Goal: Information Seeking & Learning: Learn about a topic

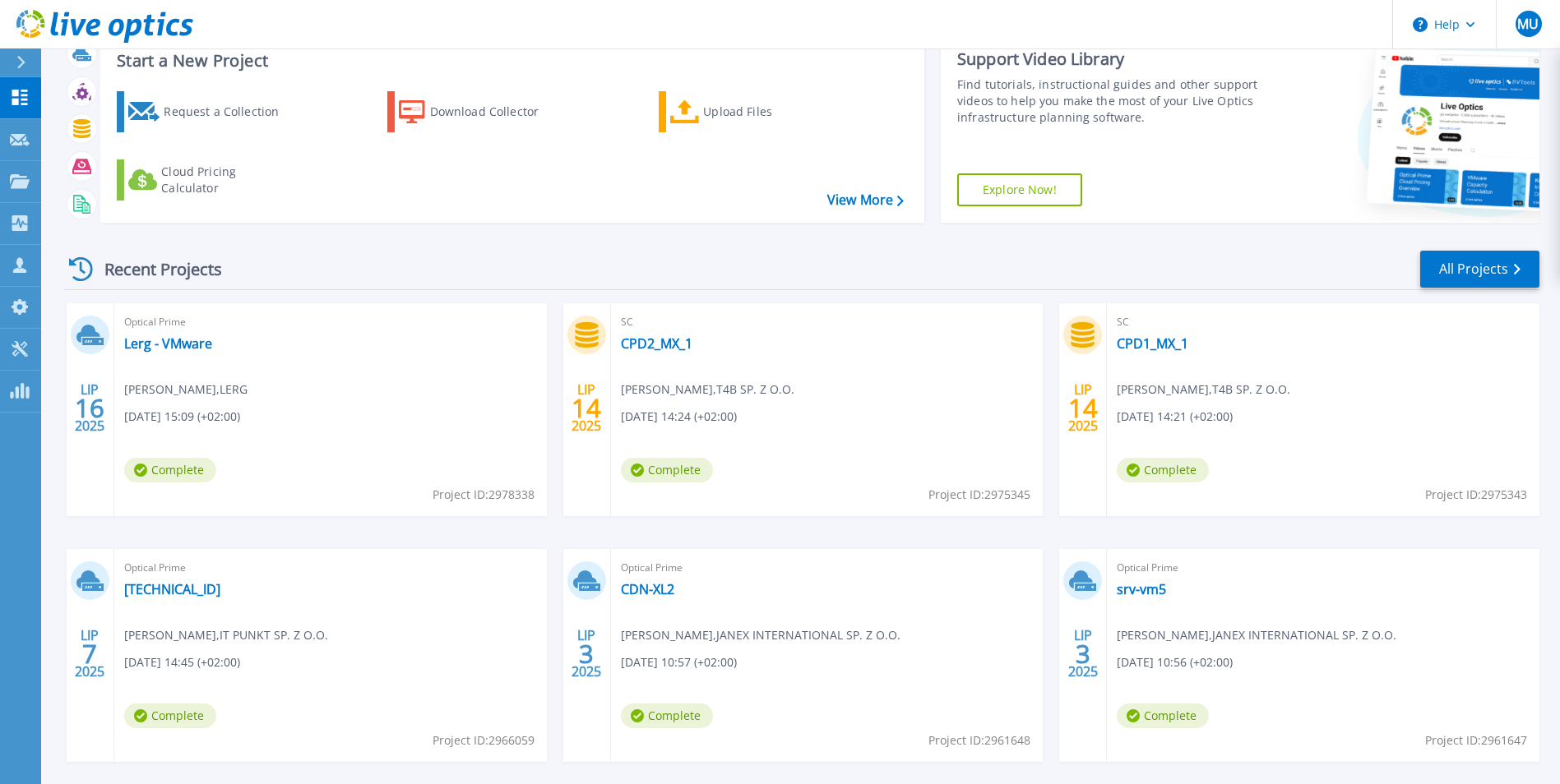
scroll to position [82, 0]
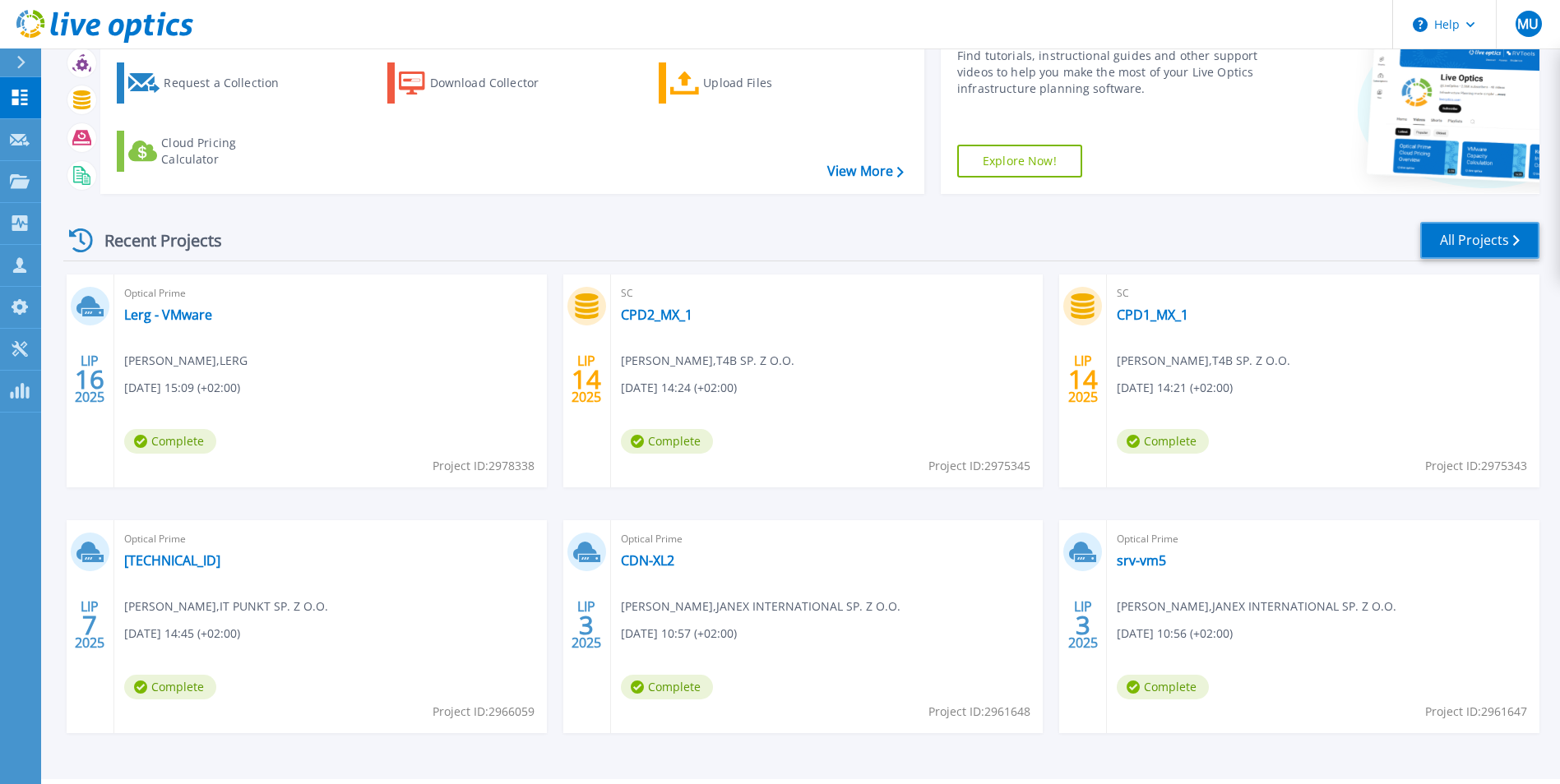
click at [1472, 239] on link "All Projects" at bounding box center [1479, 240] width 119 height 37
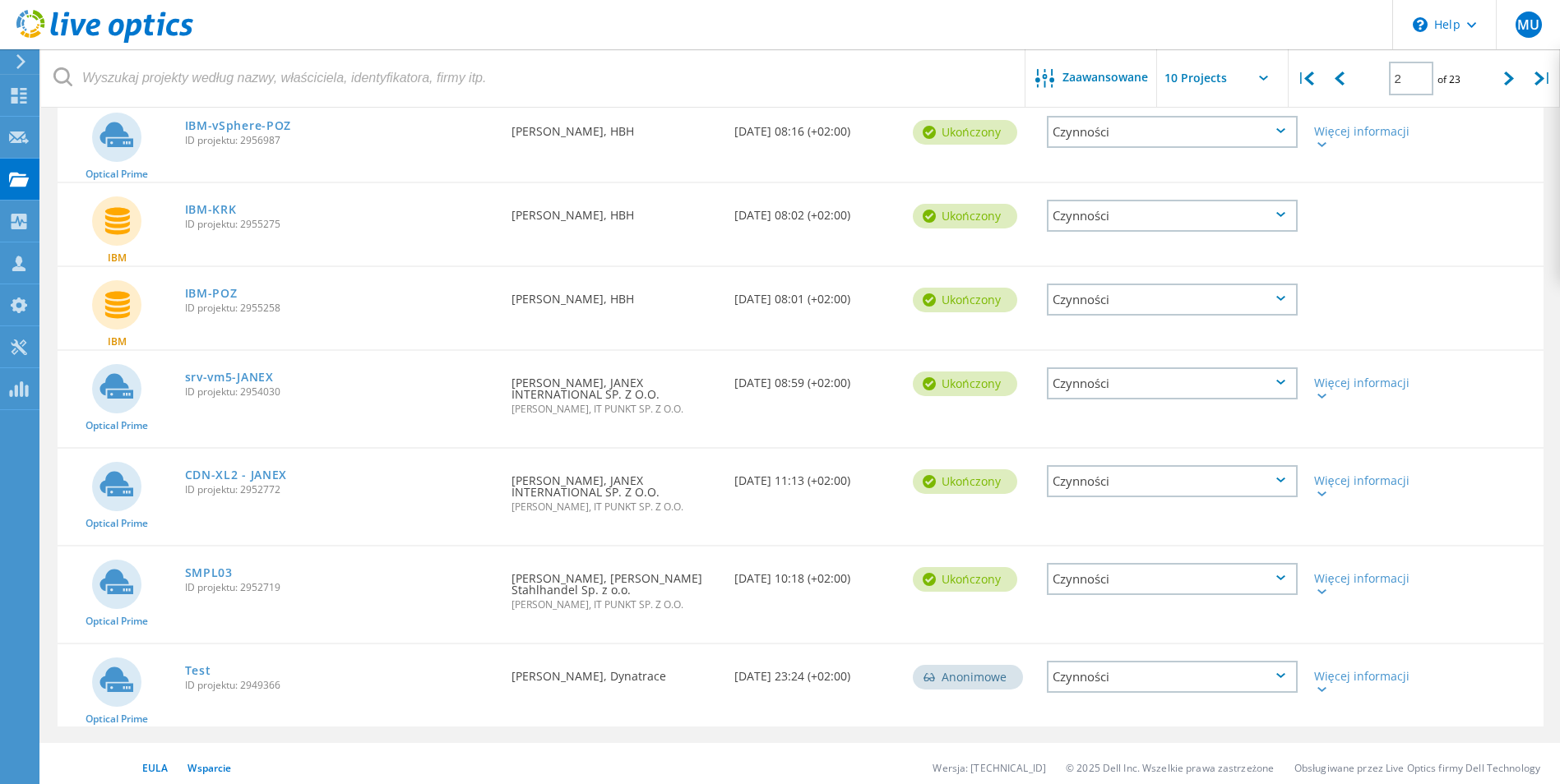
scroll to position [463, 0]
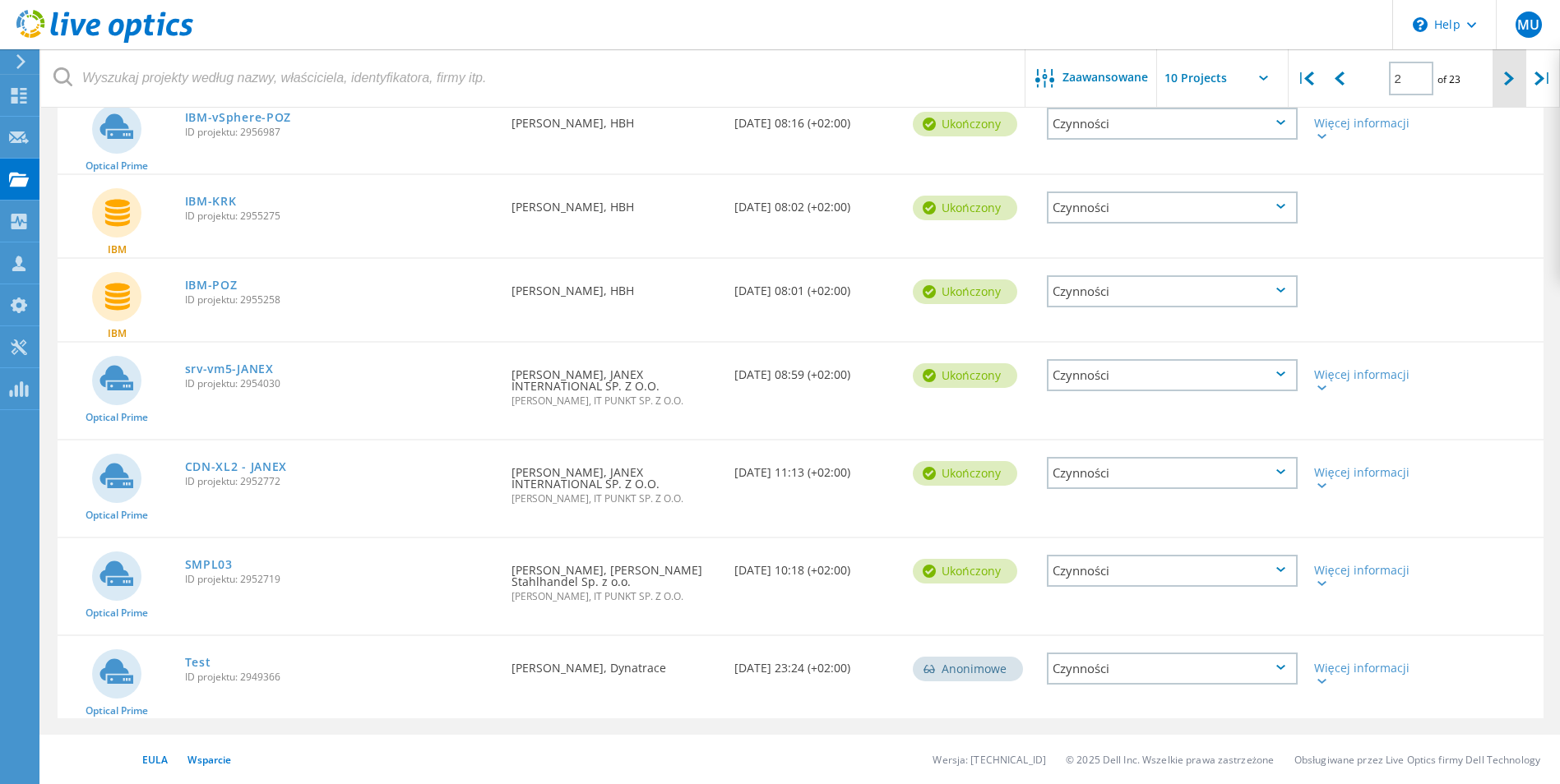
click at [1498, 81] on div at bounding box center [1509, 78] width 33 height 58
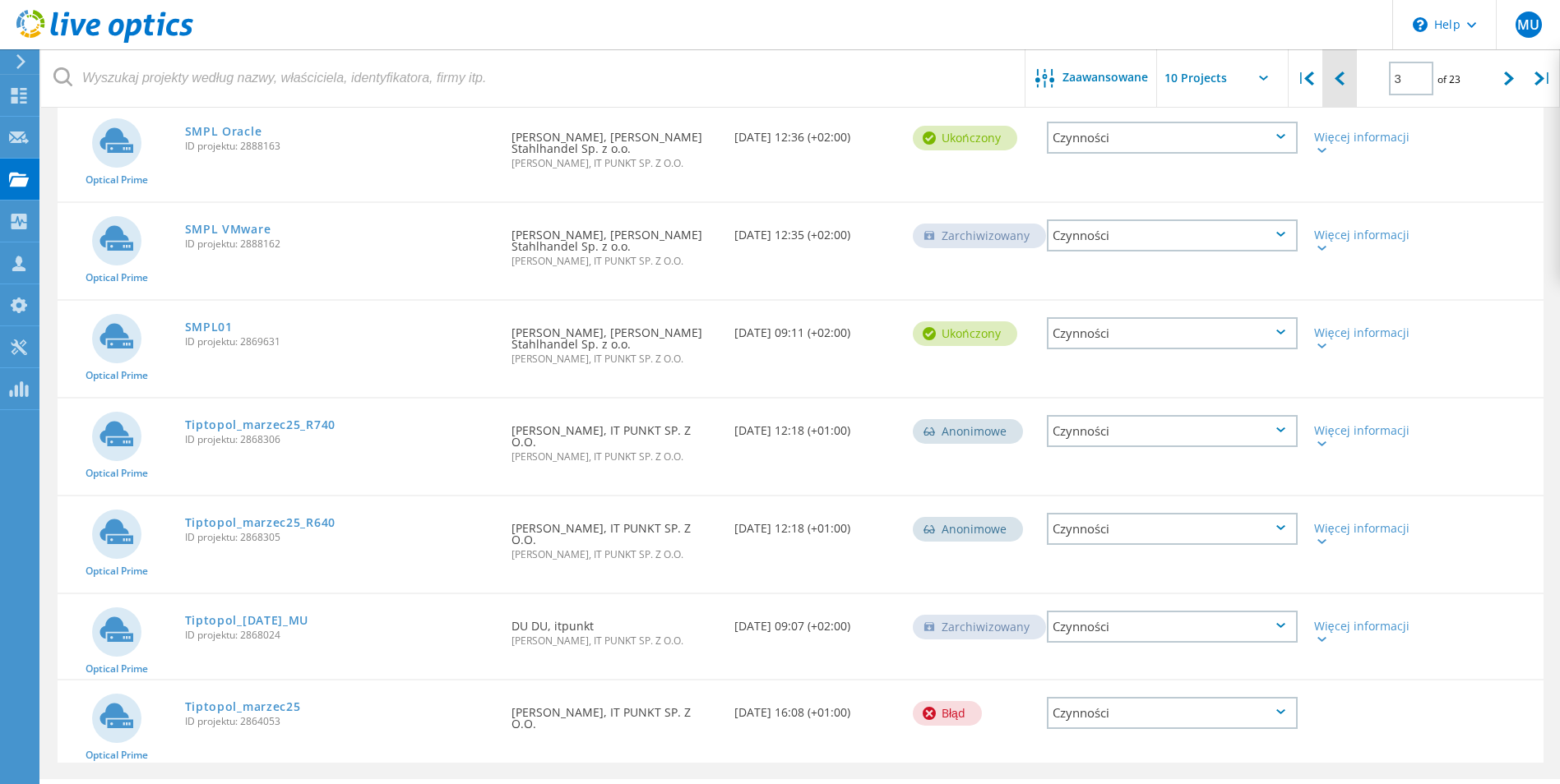
click at [1326, 83] on div at bounding box center [1338, 78] width 33 height 58
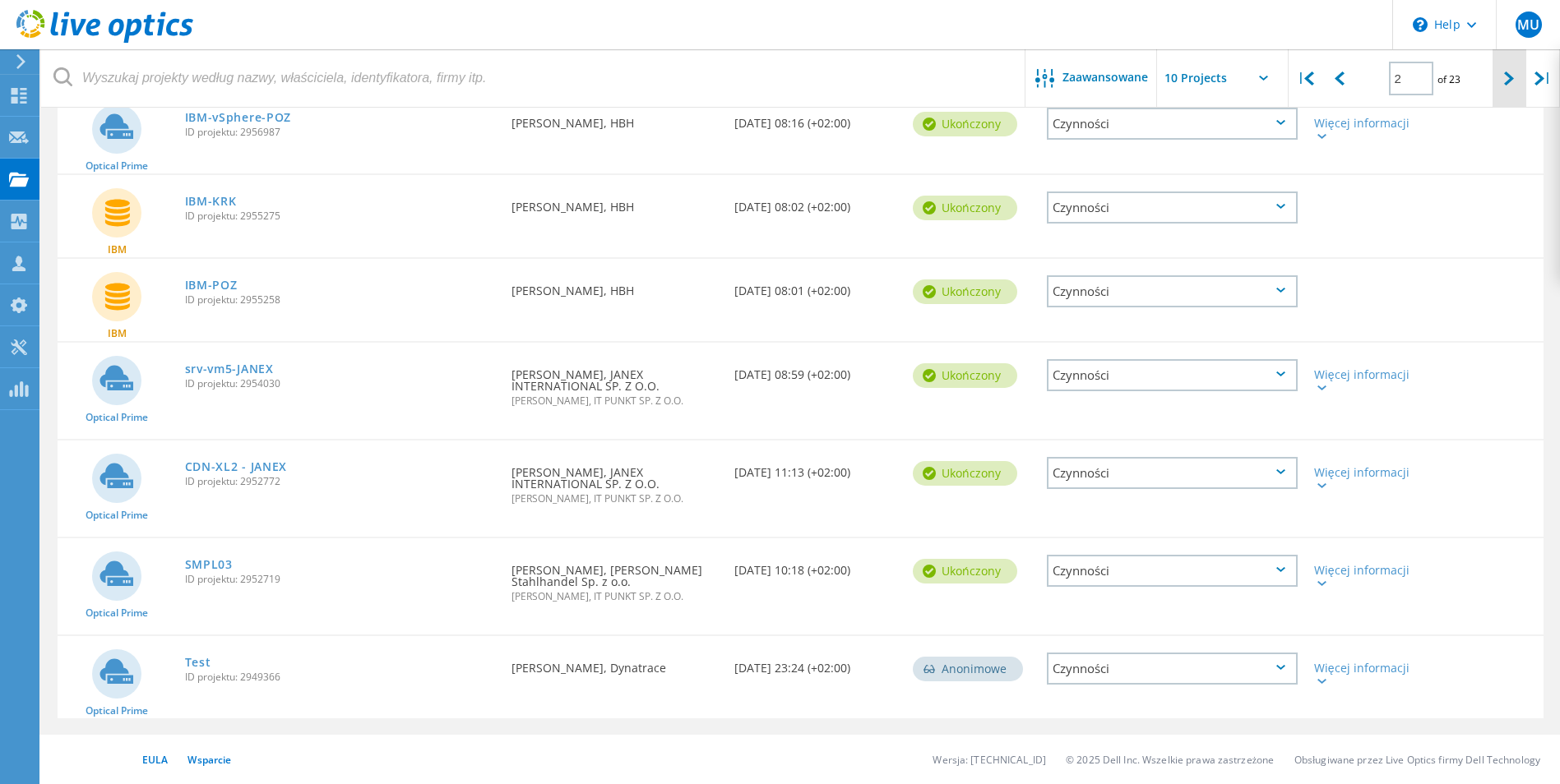
click at [1497, 93] on div at bounding box center [1509, 78] width 33 height 58
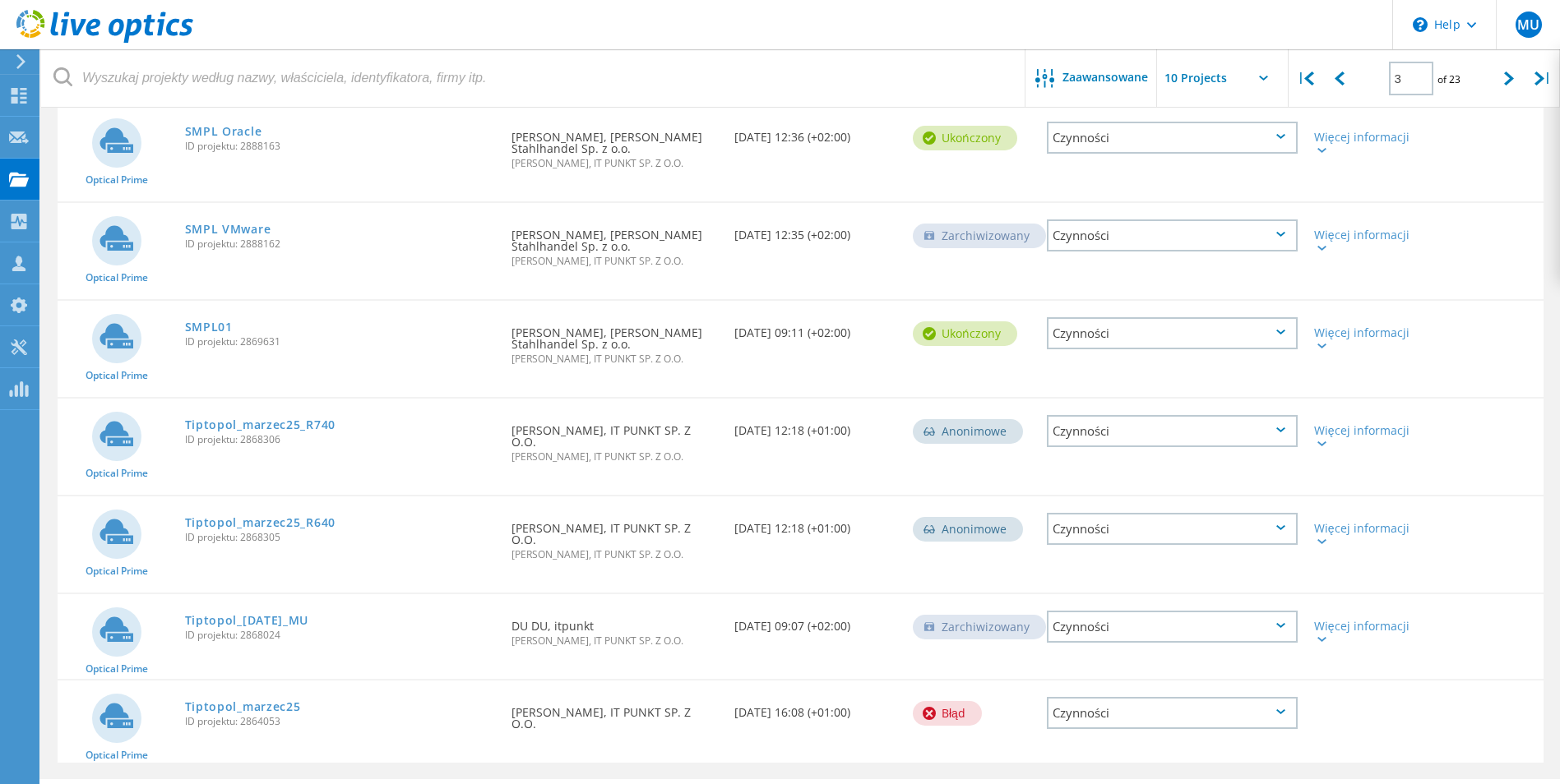
scroll to position [485, 0]
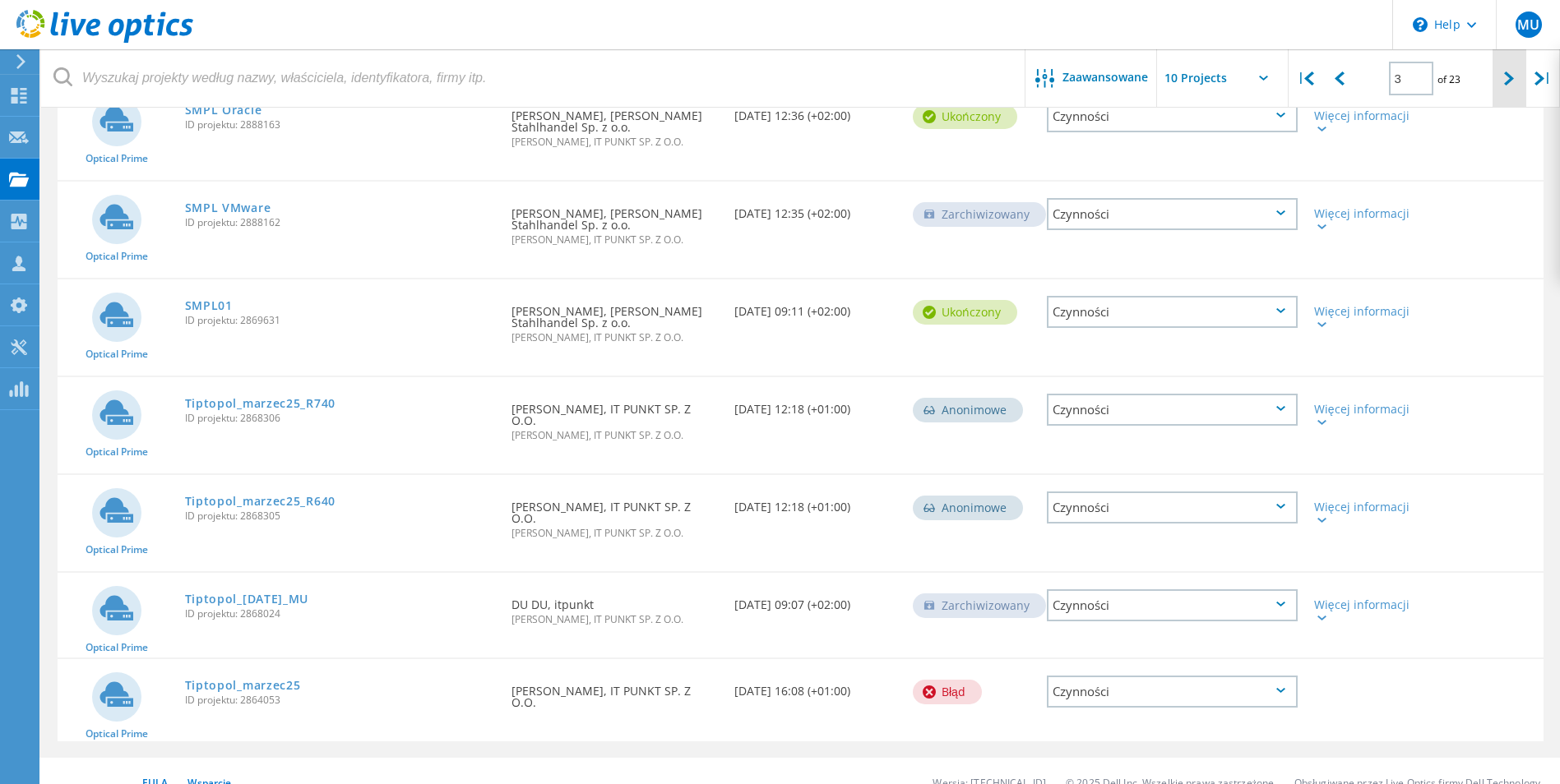
click at [1502, 69] on div at bounding box center [1509, 78] width 33 height 58
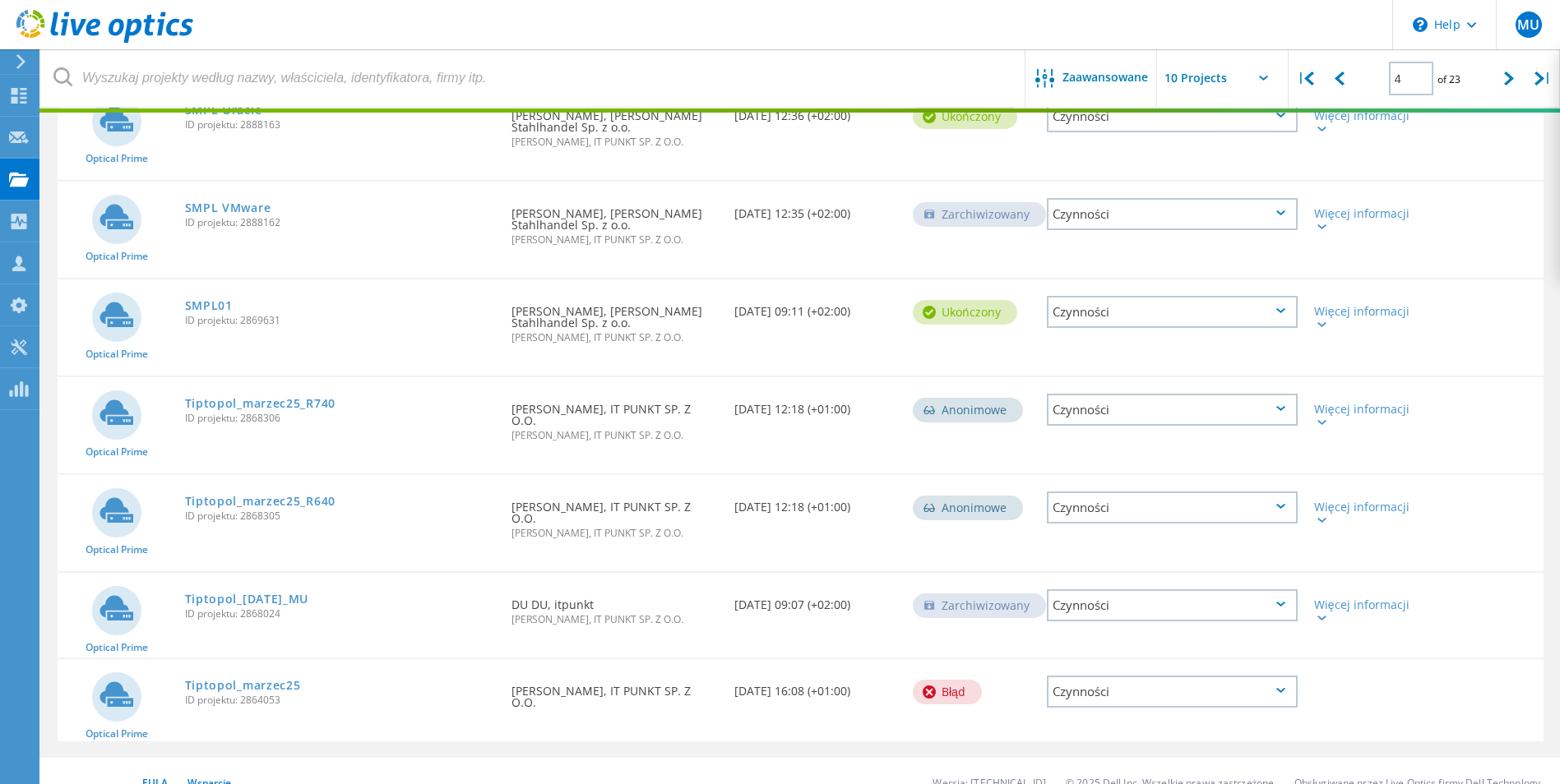
scroll to position [450, 0]
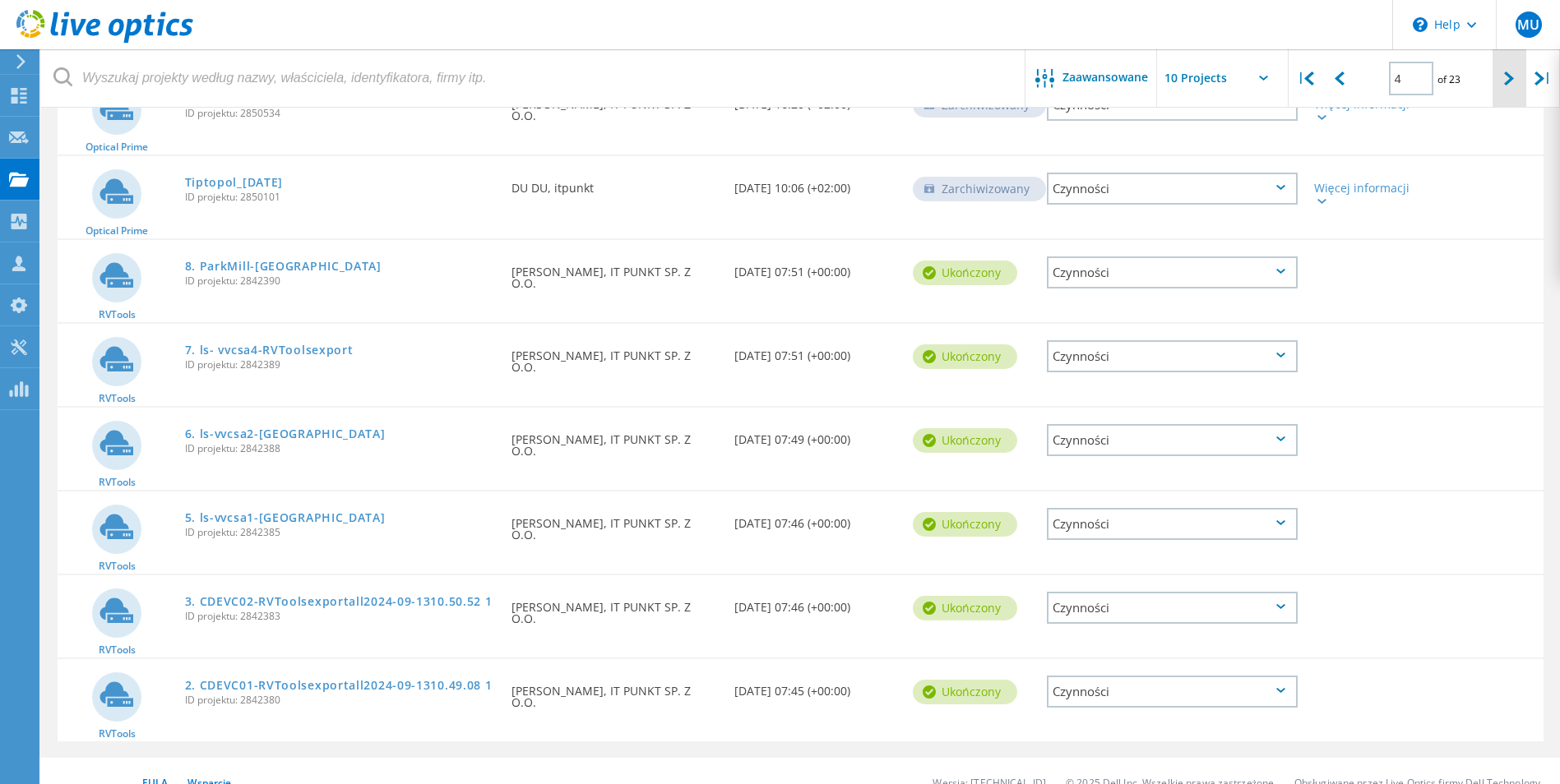
click at [1509, 82] on icon at bounding box center [1509, 78] width 10 height 14
type input "5"
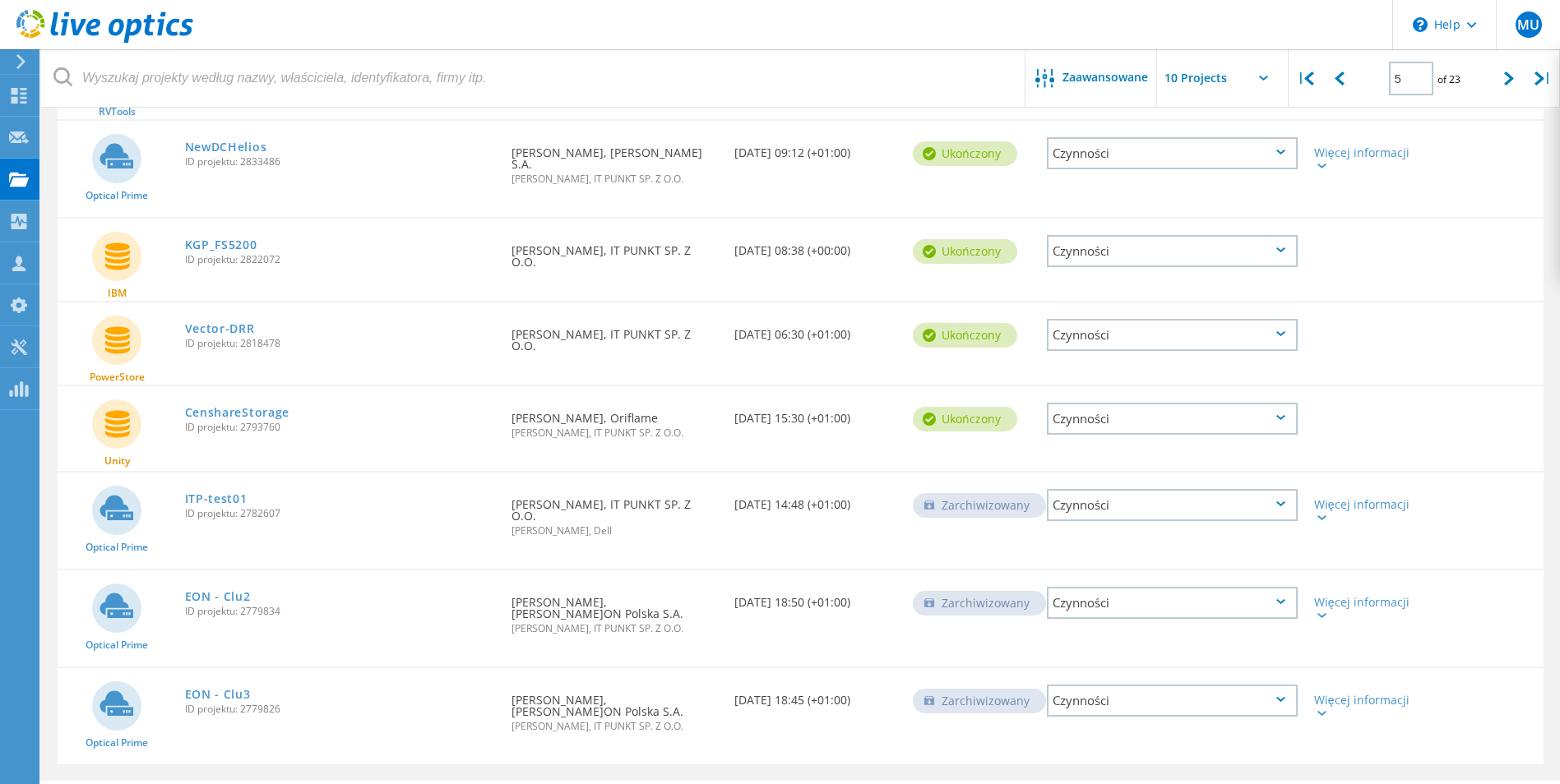
scroll to position [269, 0]
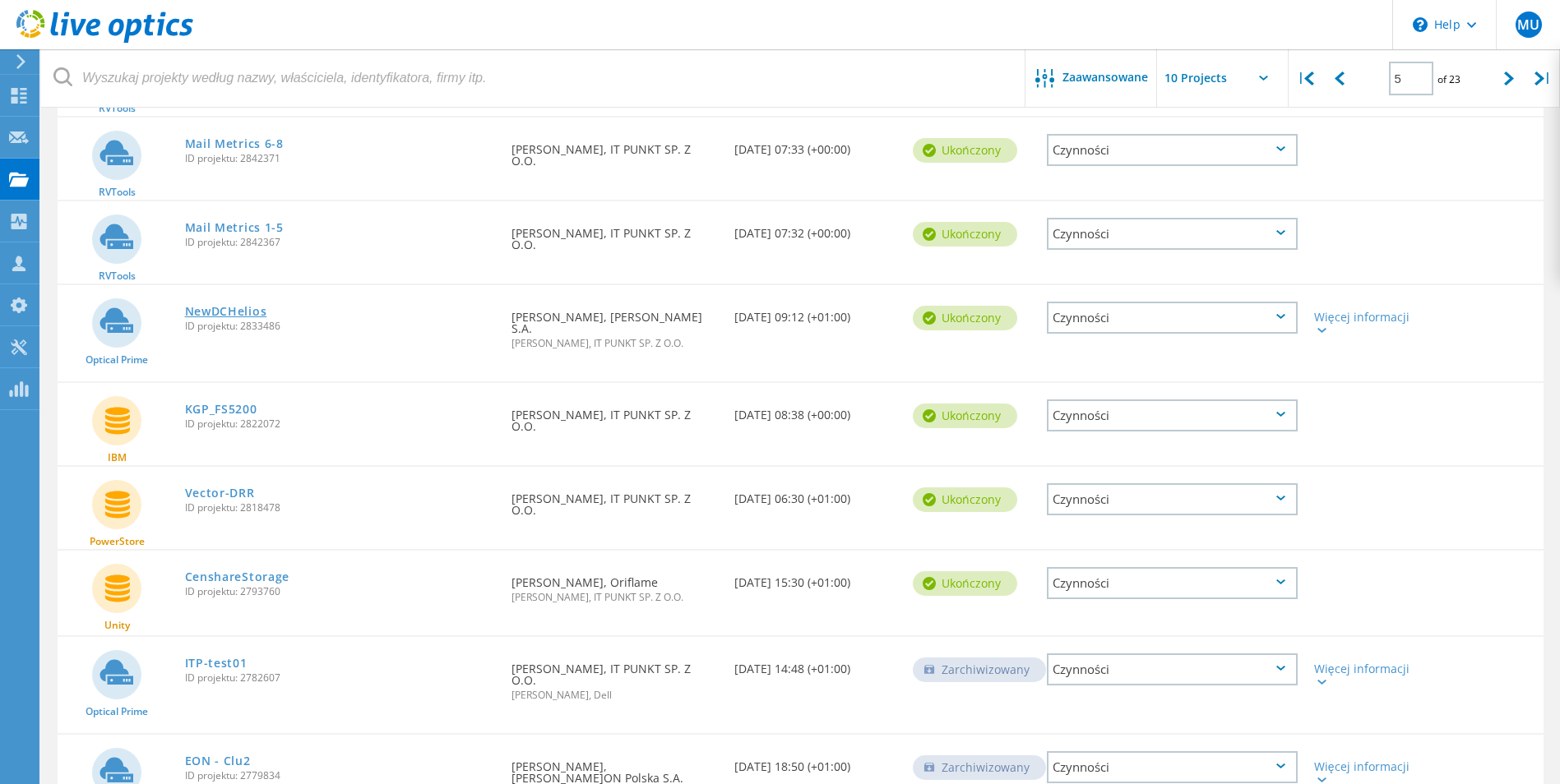
click at [246, 310] on link "NewDCHelios" at bounding box center [226, 311] width 82 height 11
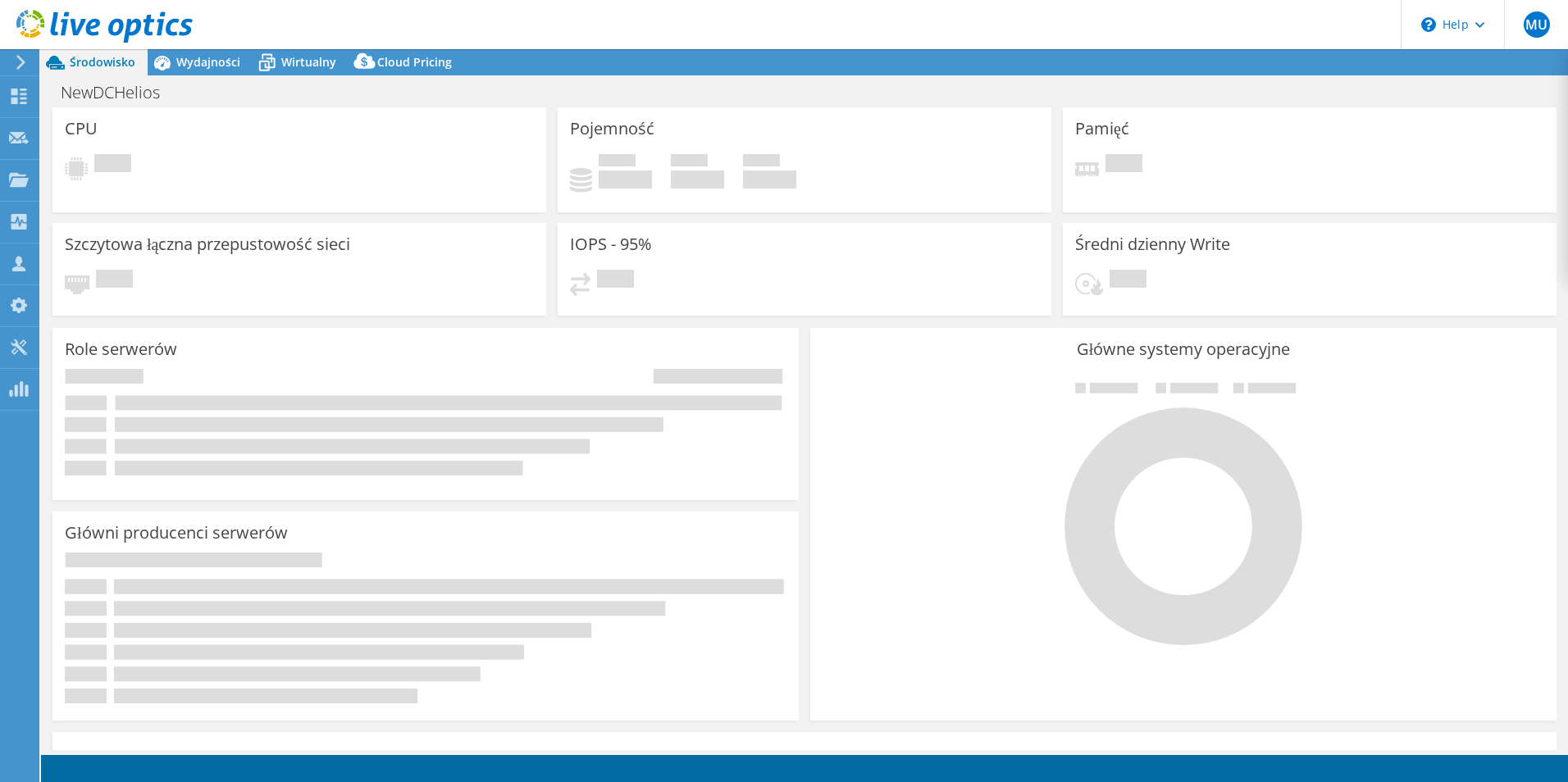
select select "EULondon"
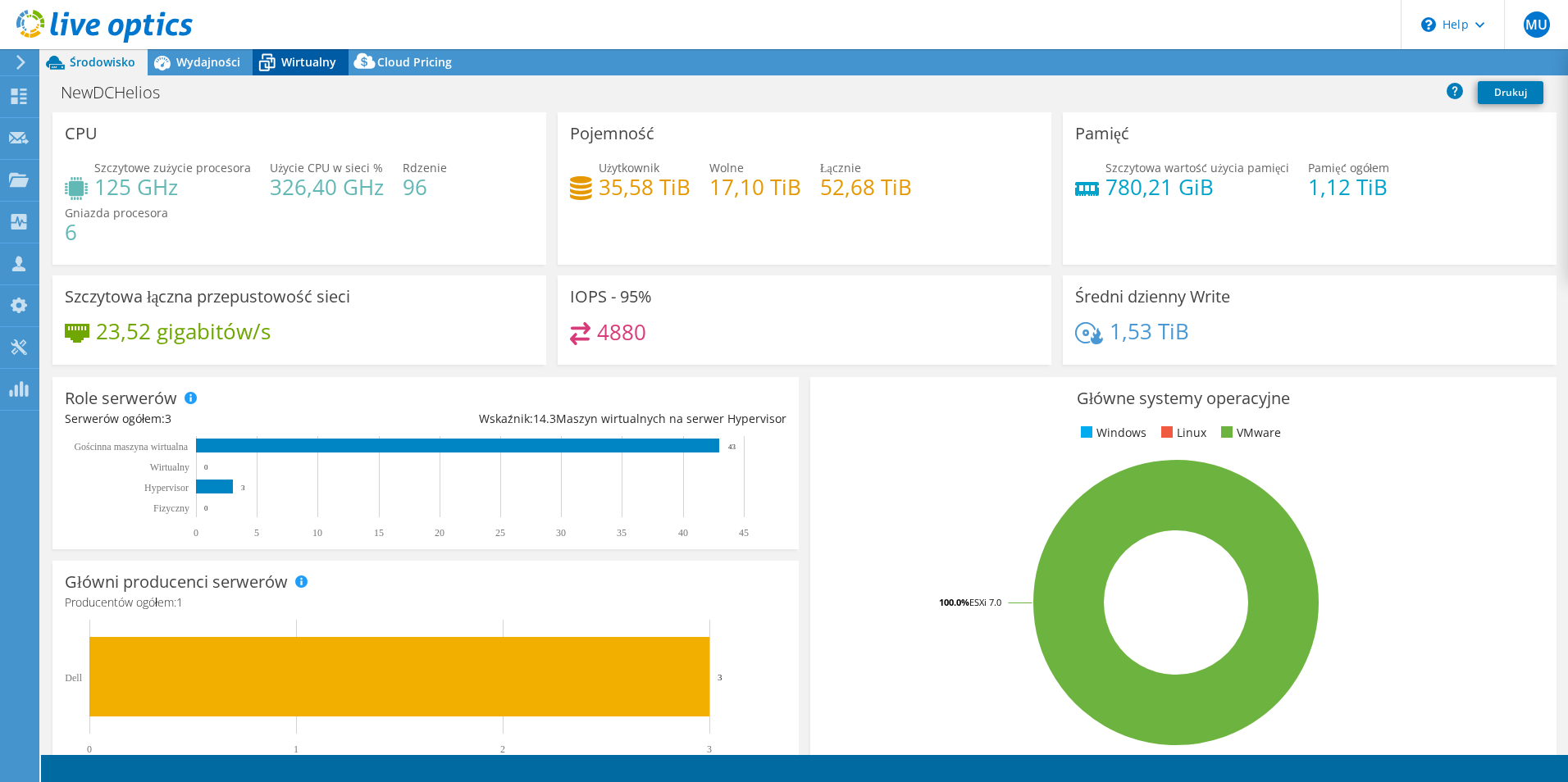
click at [290, 53] on div "Wirtualny" at bounding box center [300, 63] width 96 height 27
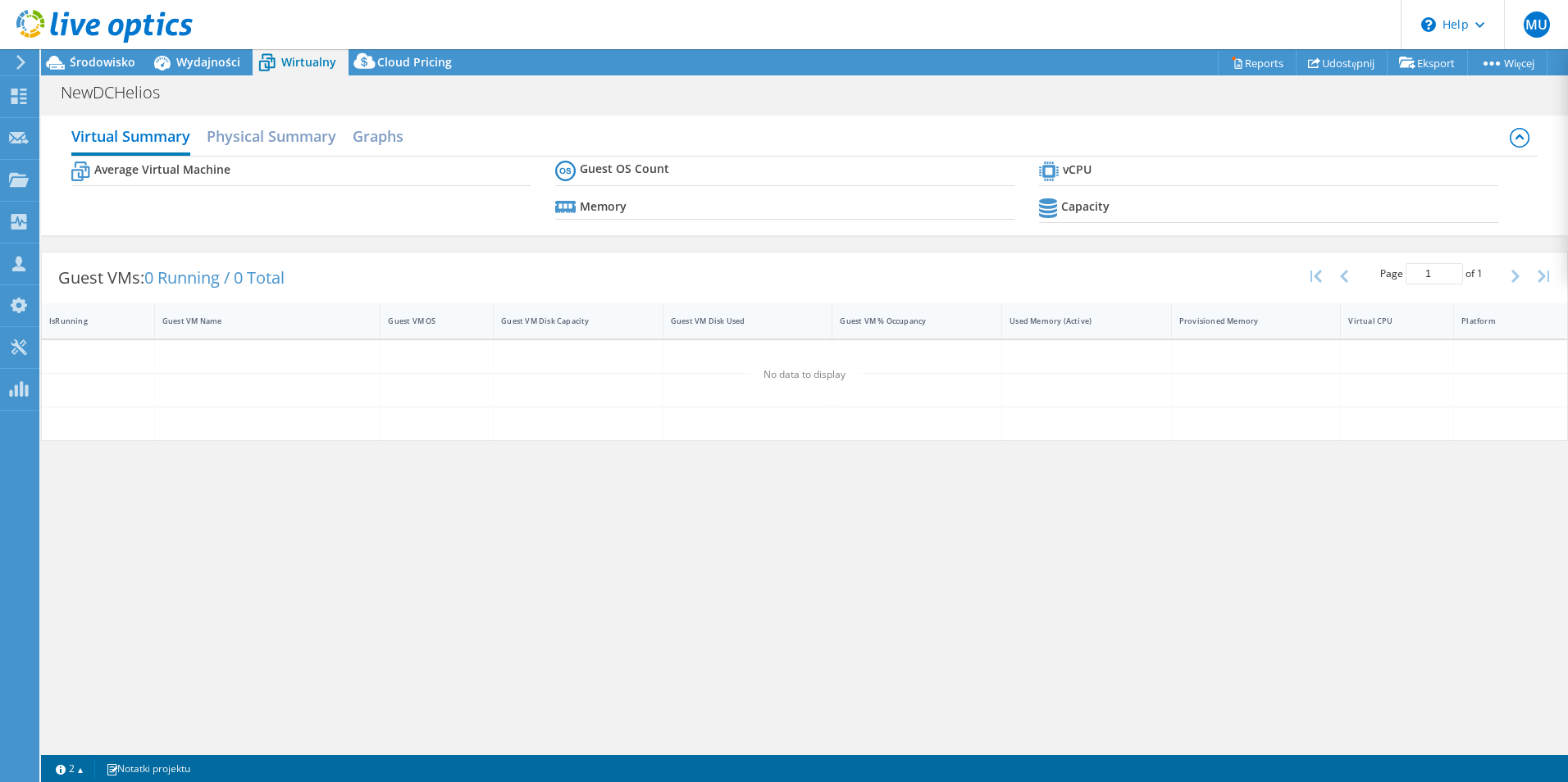
click at [292, 67] on span "Wirtualny" at bounding box center [308, 62] width 55 height 15
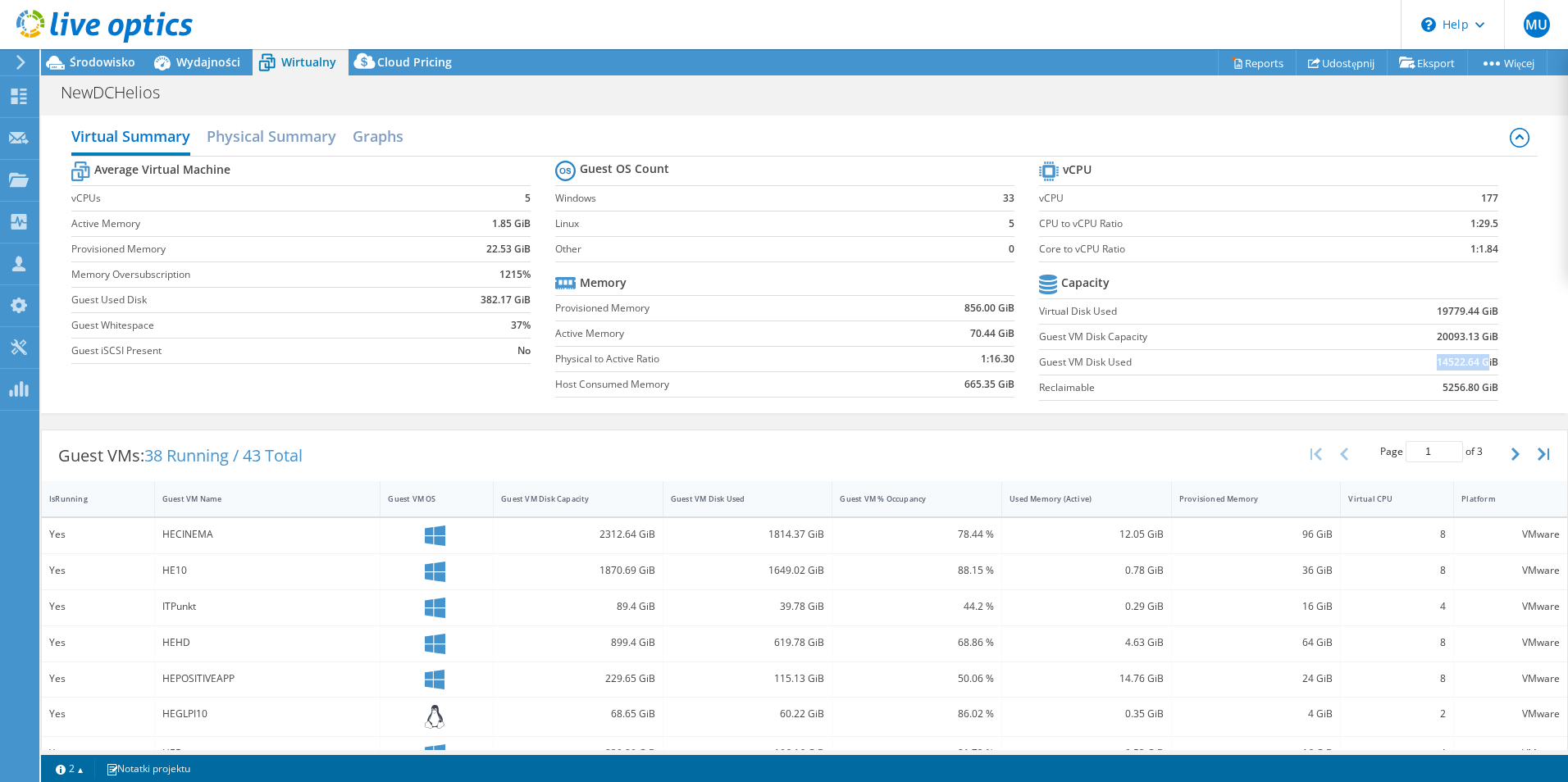
drag, startPoint x: 1427, startPoint y: 359, endPoint x: 1473, endPoint y: 359, distance: 46.0
click at [1473, 359] on b "14522.64 GiB" at bounding box center [1467, 362] width 62 height 16
drag, startPoint x: 1473, startPoint y: 359, endPoint x: 1462, endPoint y: 388, distance: 31.0
click at [1462, 388] on b "5256.80 GiB" at bounding box center [1470, 387] width 56 height 16
click at [1455, 387] on b "5256.80 GiB" at bounding box center [1470, 387] width 56 height 16
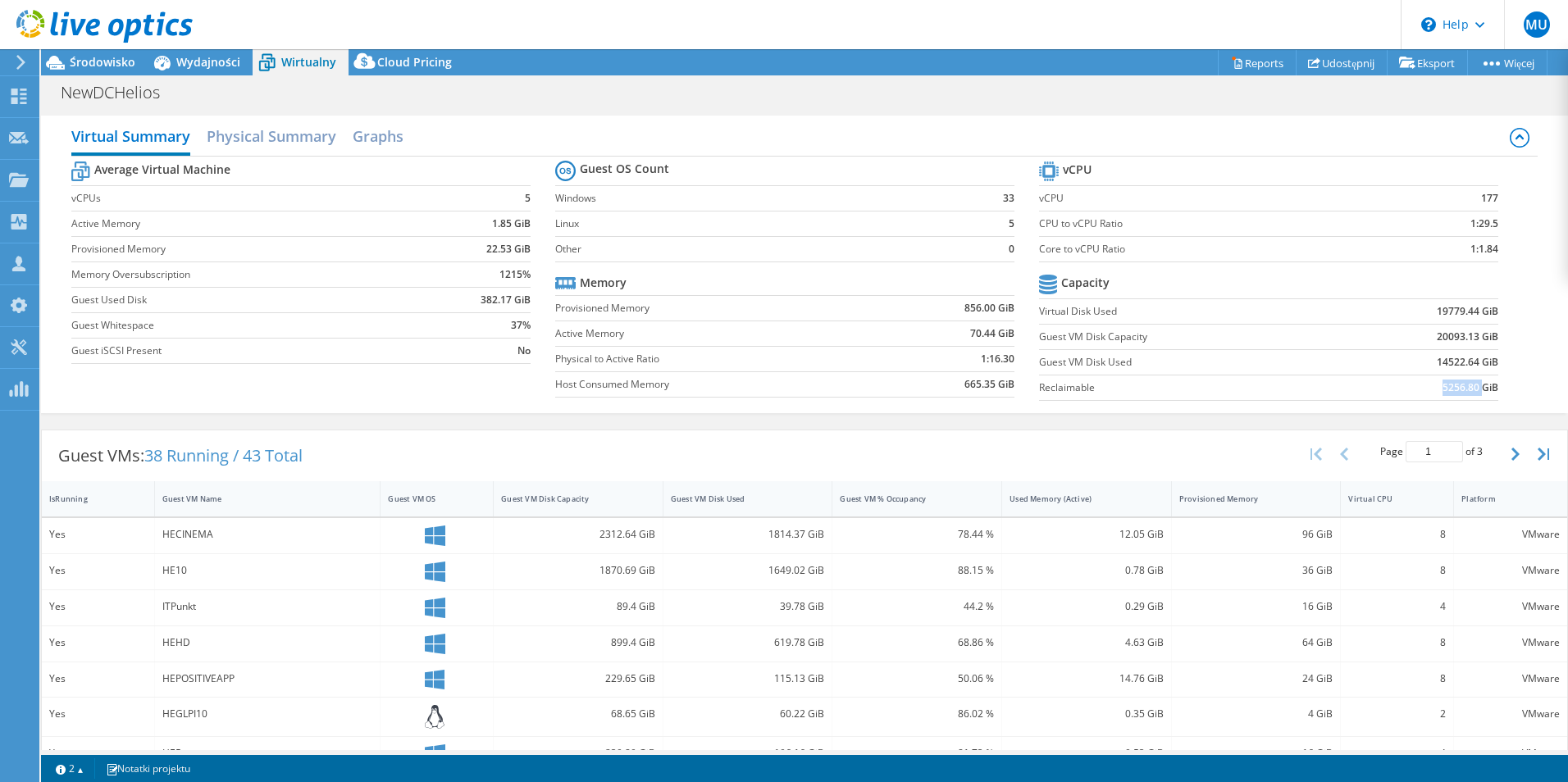
click at [1455, 387] on b "5256.80 GiB" at bounding box center [1470, 387] width 56 height 16
drag, startPoint x: 1455, startPoint y: 387, endPoint x: 1431, endPoint y: 359, distance: 36.9
click at [1437, 359] on b "14522.64 GiB" at bounding box center [1467, 362] width 62 height 16
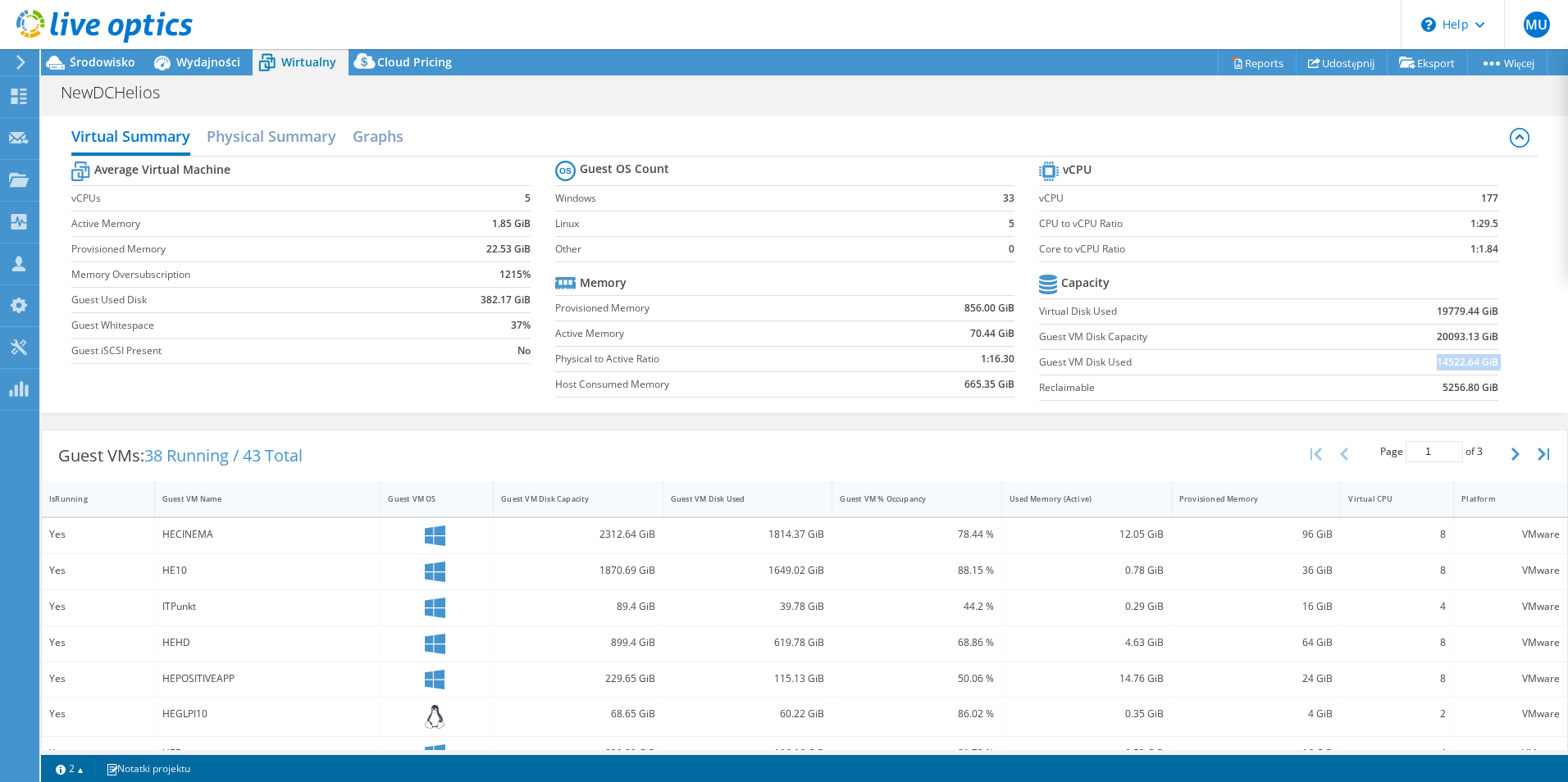
click at [1437, 359] on b "14522.64 GiB" at bounding box center [1467, 362] width 62 height 16
drag, startPoint x: 1431, startPoint y: 359, endPoint x: 1431, endPoint y: 310, distance: 49.0
click at [1437, 310] on b "19779.44 GiB" at bounding box center [1467, 311] width 62 height 16
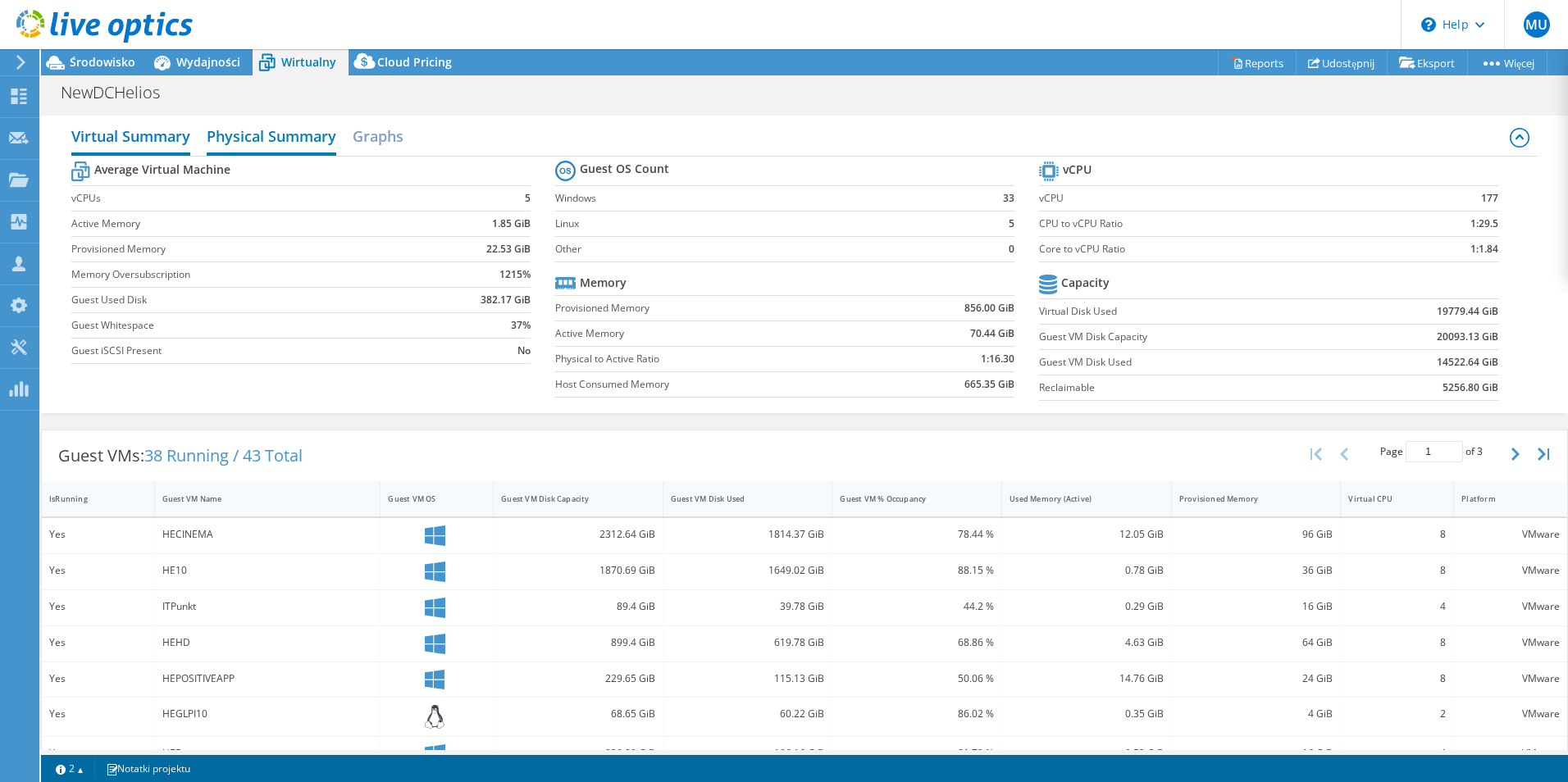
click at [326, 142] on h2 "Physical Summary" at bounding box center [271, 138] width 129 height 36
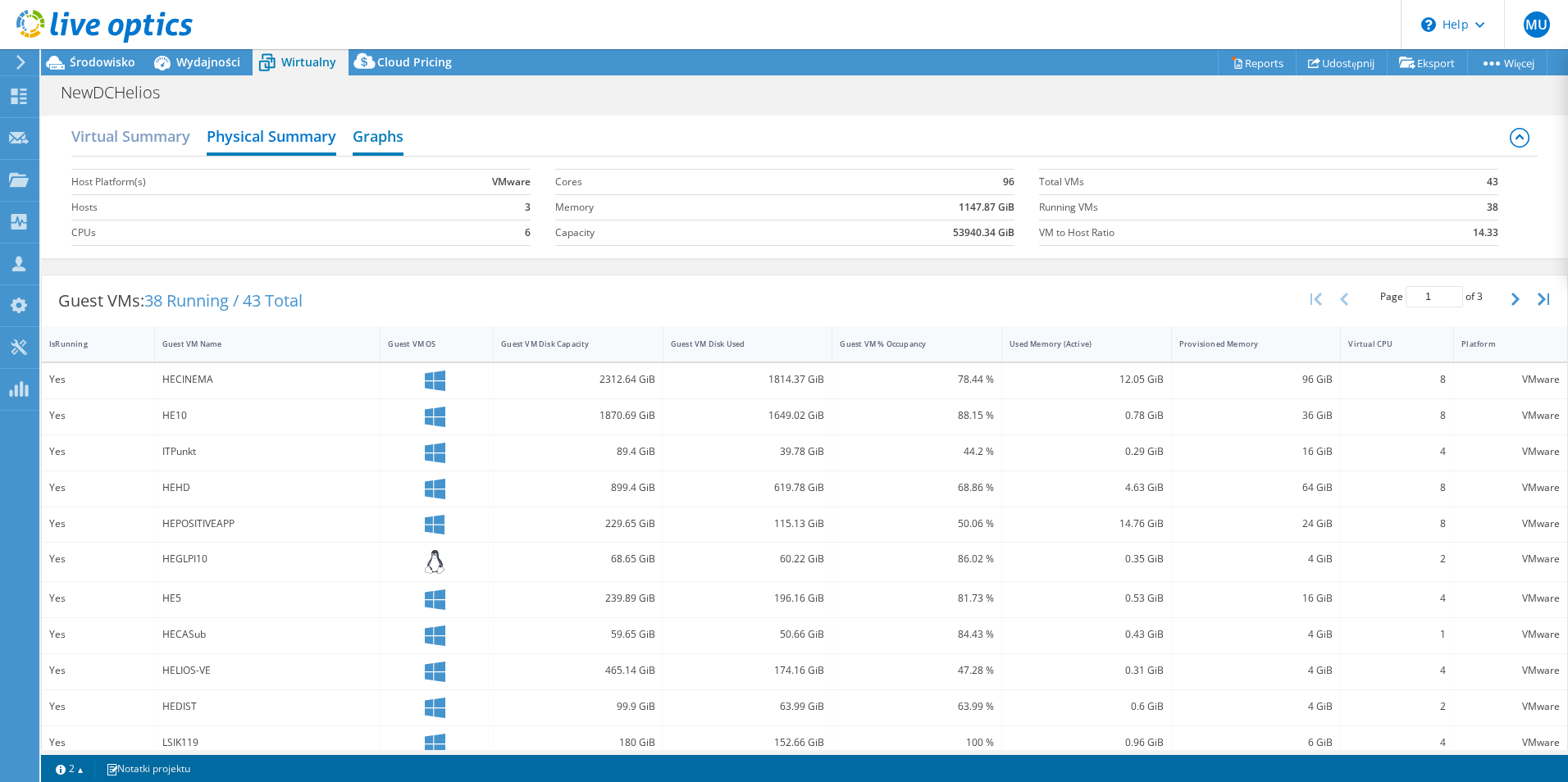
click at [375, 143] on h2 "Graphs" at bounding box center [378, 138] width 51 height 36
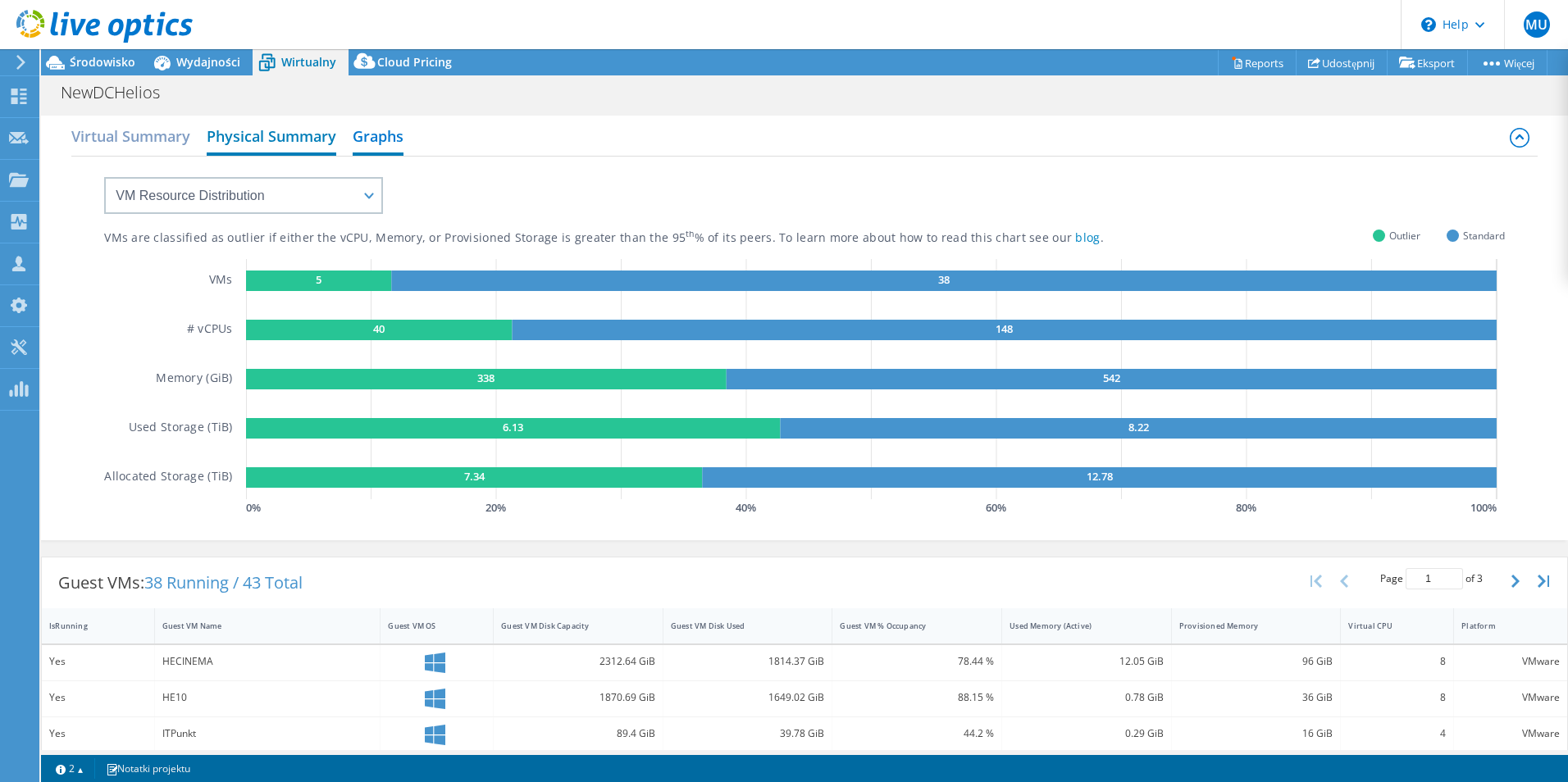
click at [313, 147] on h2 "Physical Summary" at bounding box center [271, 138] width 129 height 36
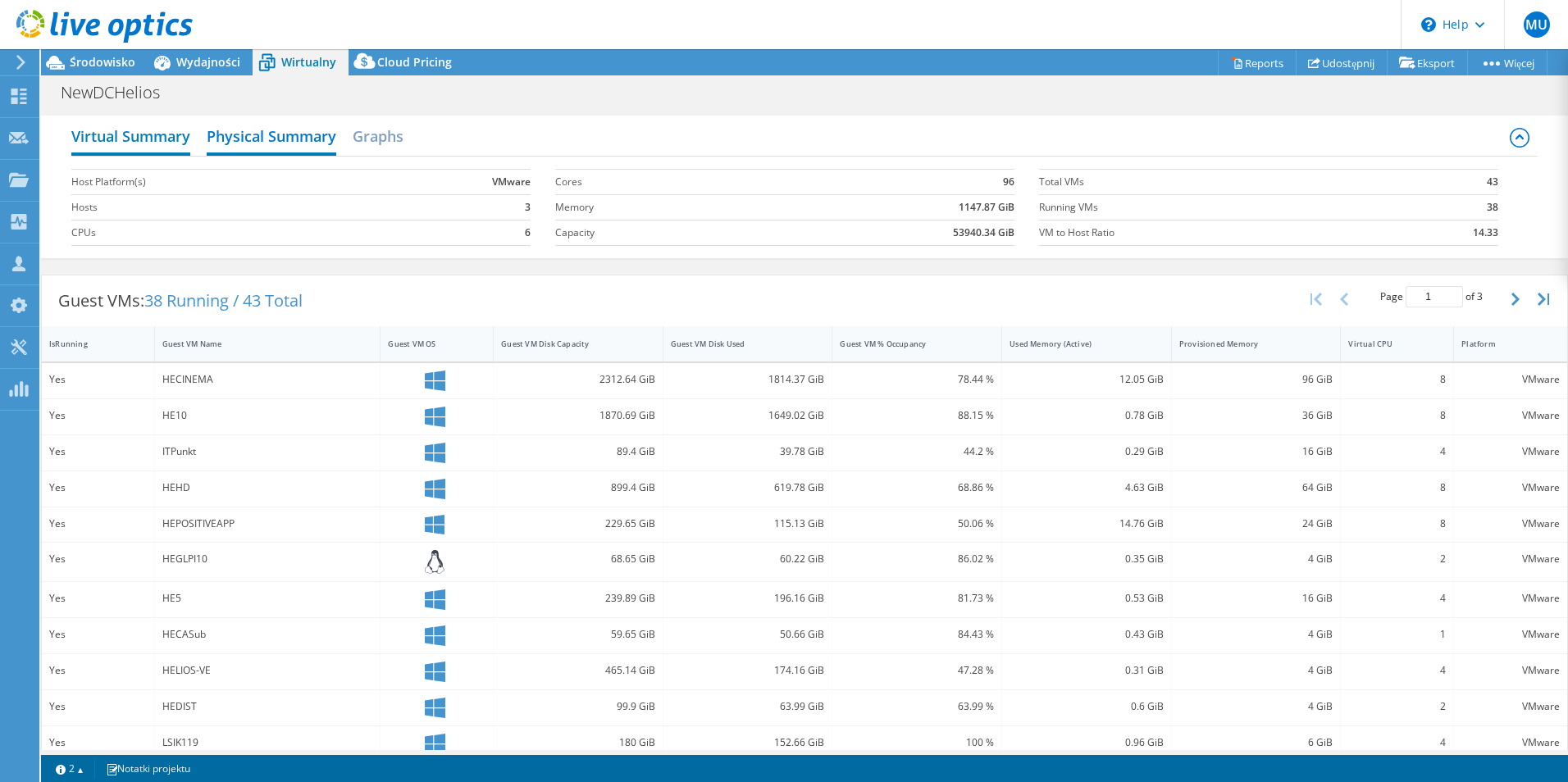
click at [171, 148] on h2 "Virtual Summary" at bounding box center [130, 138] width 119 height 36
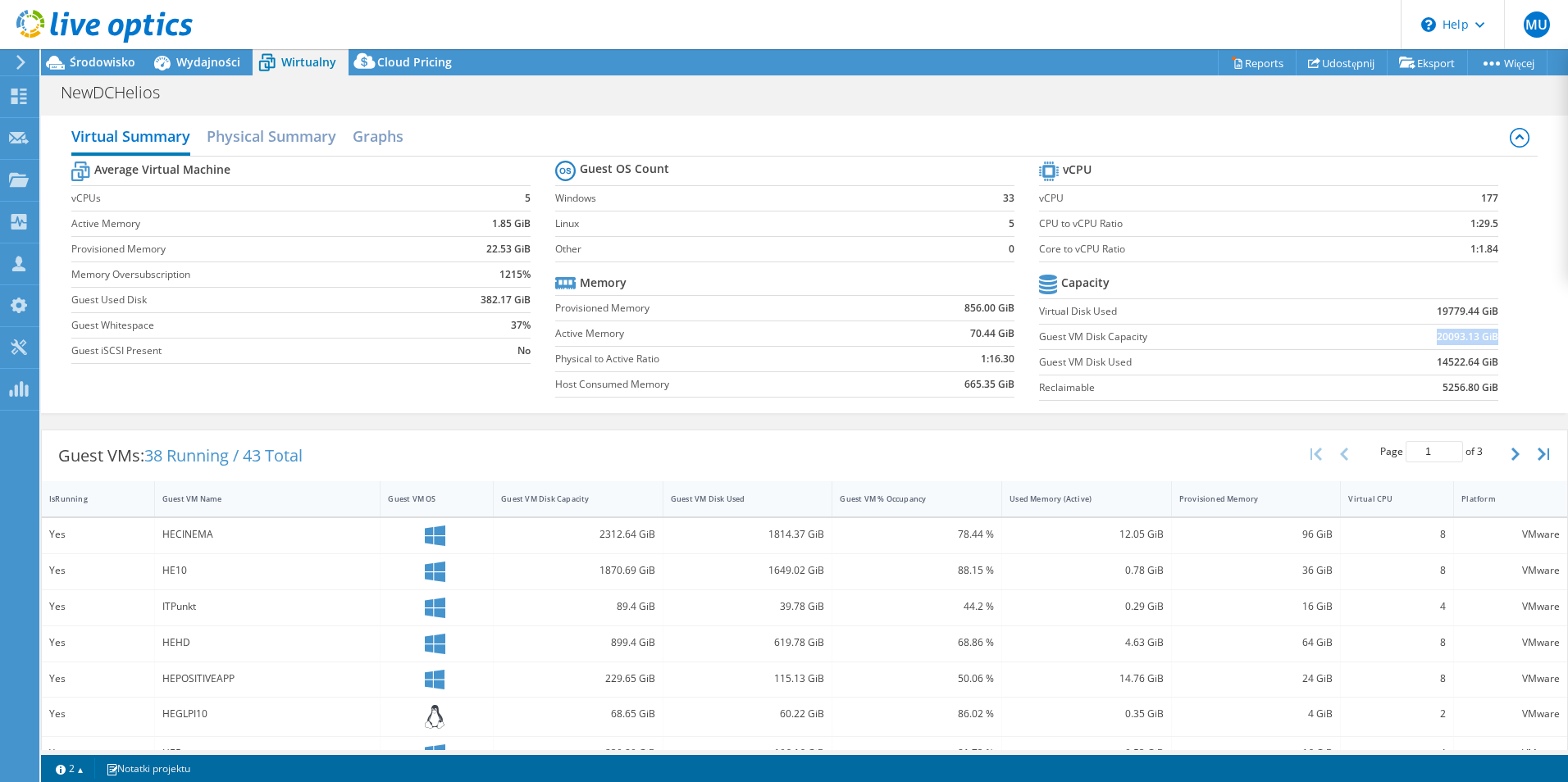
drag, startPoint x: 1426, startPoint y: 336, endPoint x: 1485, endPoint y: 336, distance: 59.0
click at [1485, 336] on b "20093.13 GiB" at bounding box center [1467, 336] width 62 height 16
click at [196, 45] on header "MU Partner w kanale dystrybucji [PERSON_NAME] [EMAIL_ADDRESS][PERSON_NAME][DOMA…" at bounding box center [784, 25] width 1568 height 49
click at [202, 63] on span "Wydajności" at bounding box center [208, 62] width 64 height 15
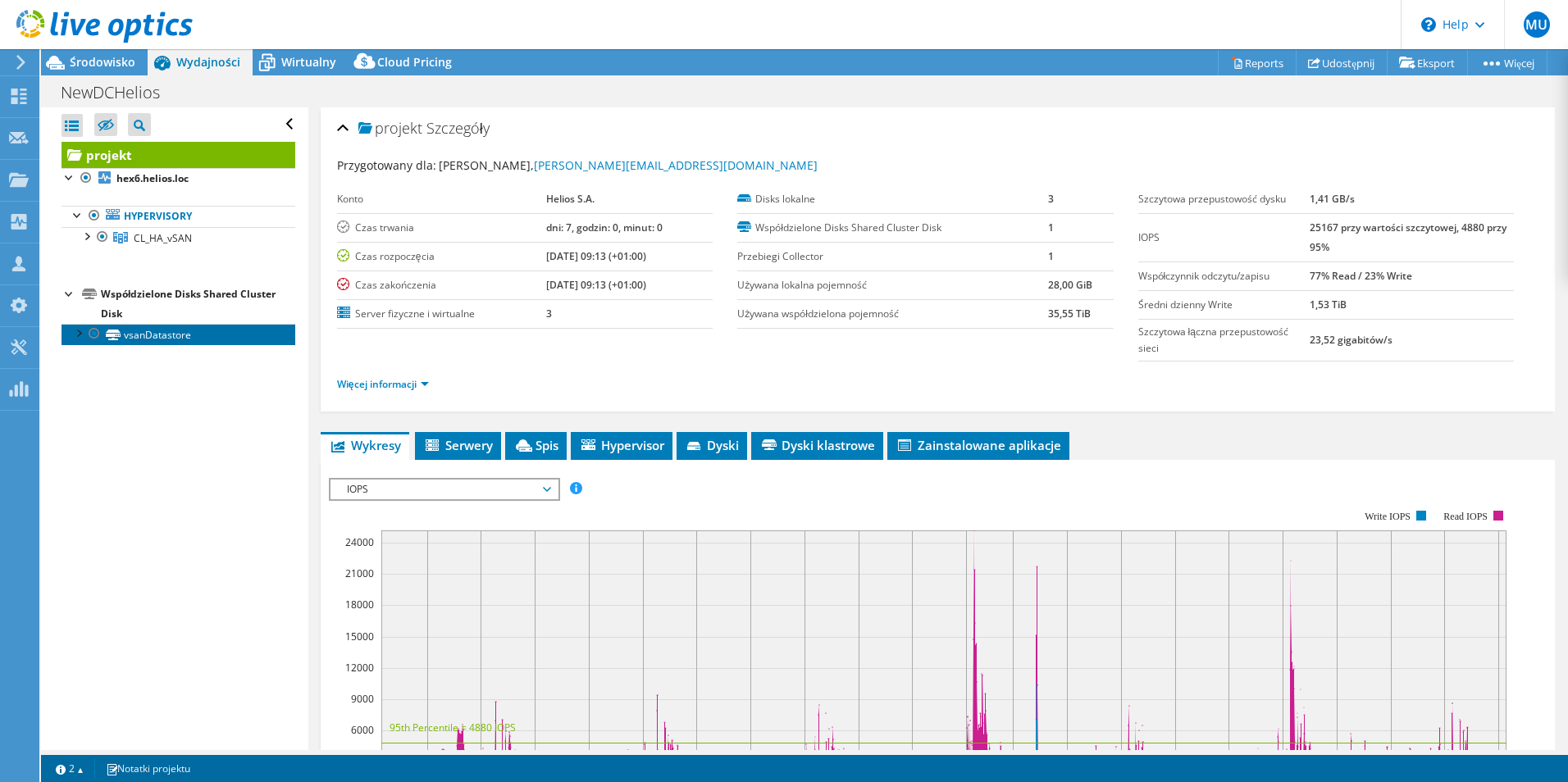
click at [145, 326] on link "vsanDatastore" at bounding box center [178, 334] width 233 height 21
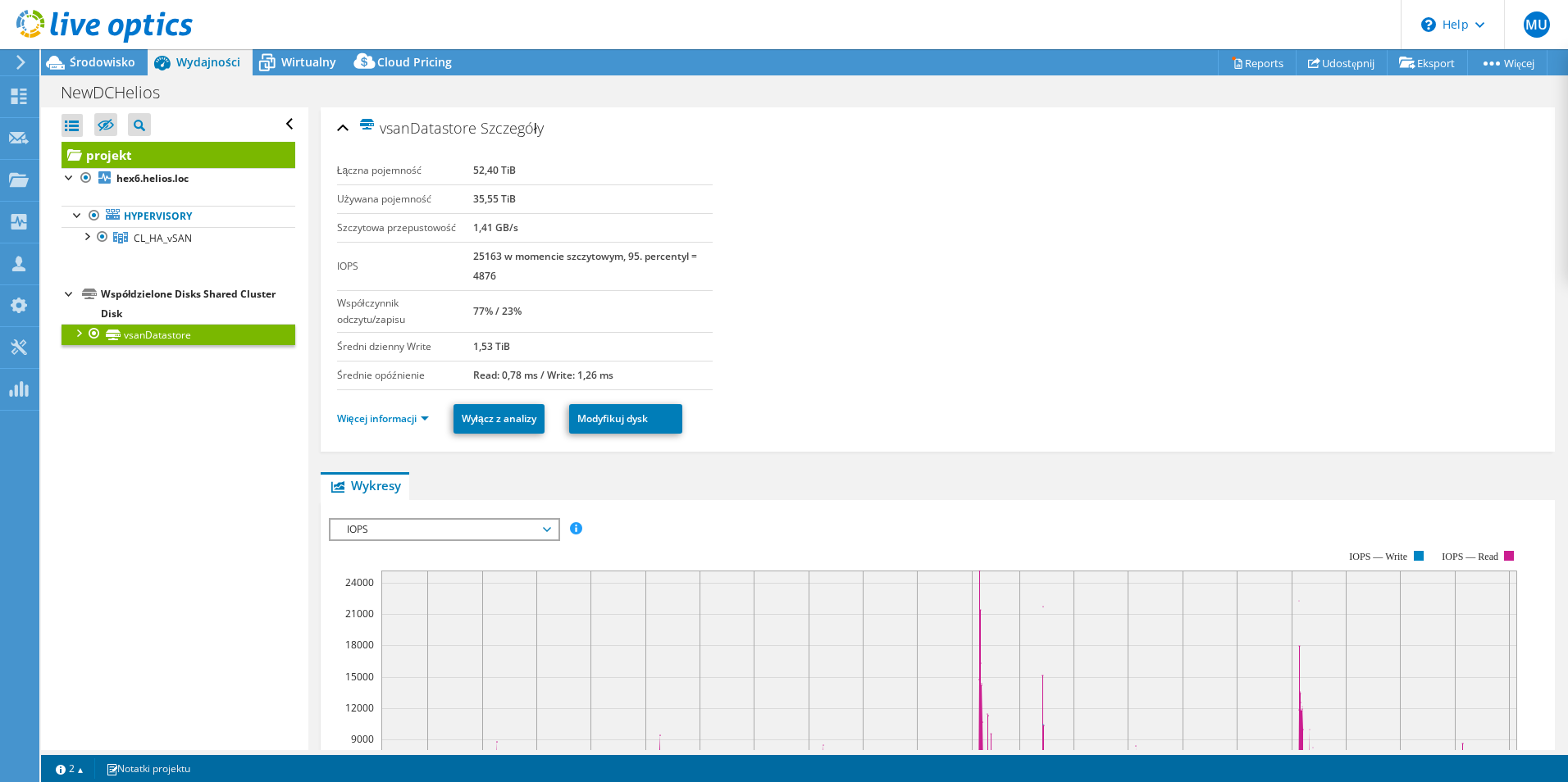
drag, startPoint x: 473, startPoint y: 198, endPoint x: 562, endPoint y: 198, distance: 89.0
click at [562, 198] on tr "Używana pojemność 35,55 TiB" at bounding box center [525, 198] width 376 height 28
drag, startPoint x: 562, startPoint y: 198, endPoint x: 509, endPoint y: 197, distance: 53.0
click at [509, 197] on b "35,55 TiB" at bounding box center [494, 198] width 43 height 14
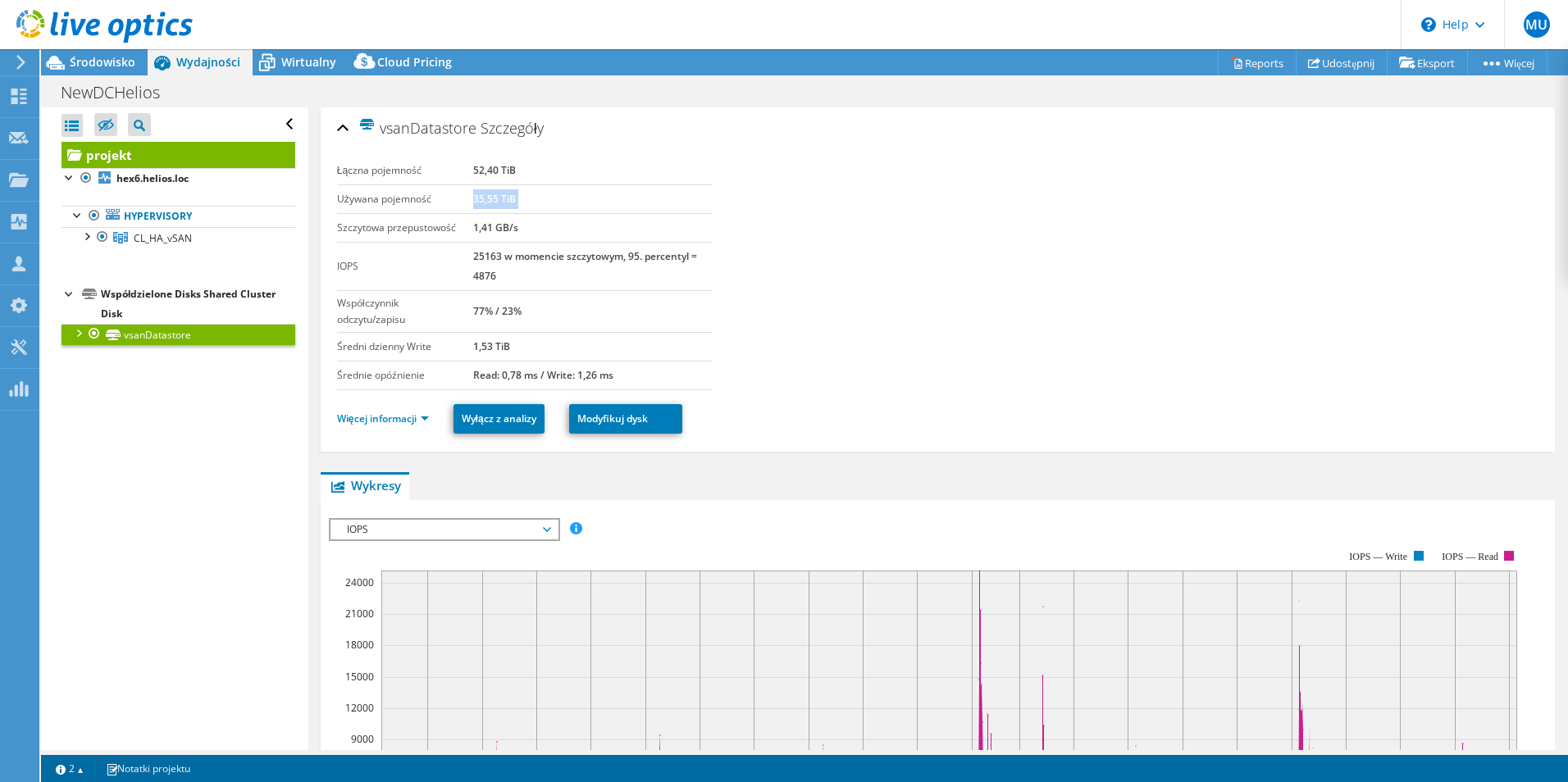
click at [509, 197] on b "35,55 TiB" at bounding box center [494, 198] width 43 height 14
click at [86, 234] on div at bounding box center [85, 234] width 16 height 16
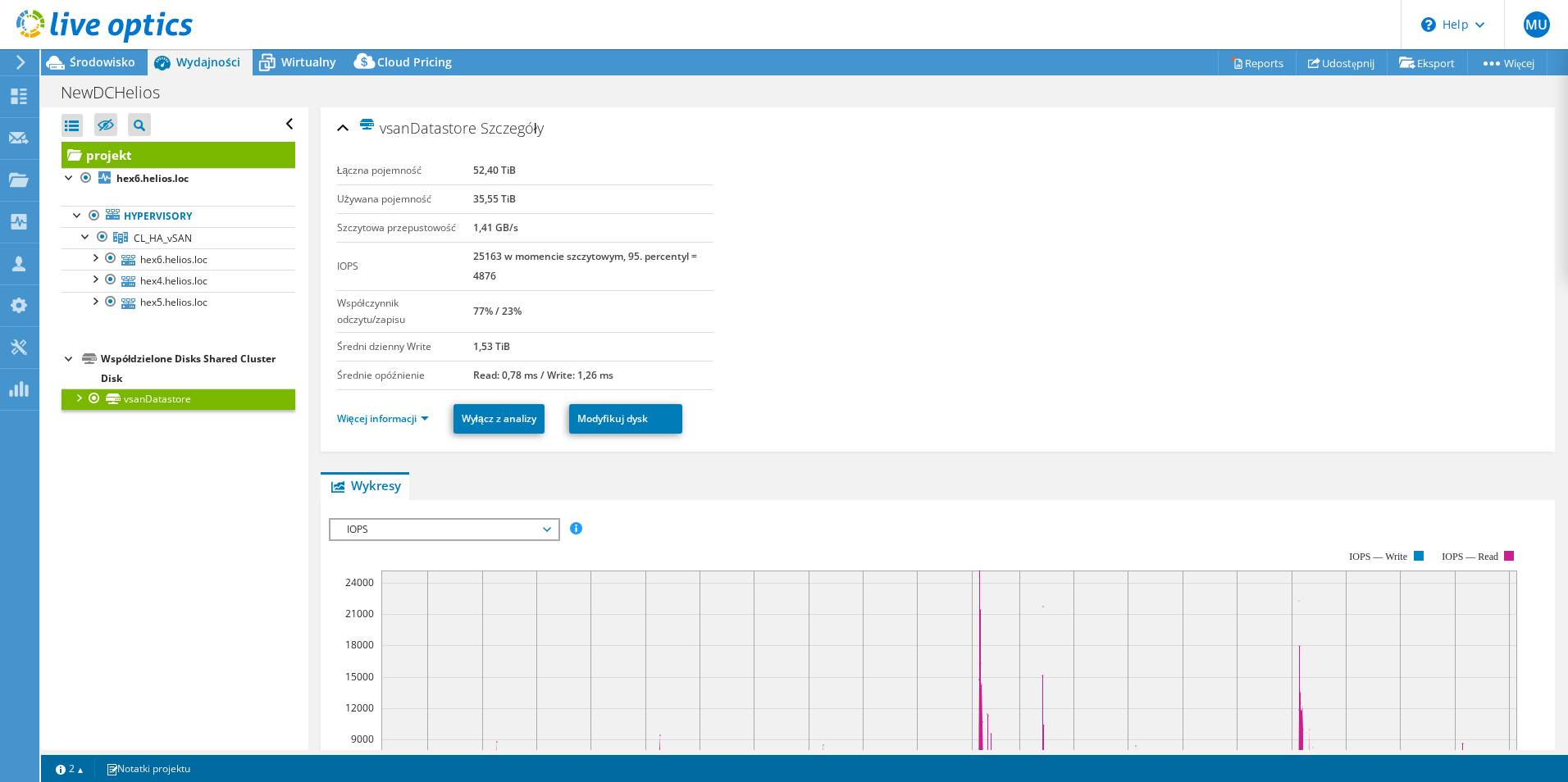
click at [495, 196] on b "35,55 TiB" at bounding box center [494, 198] width 43 height 14
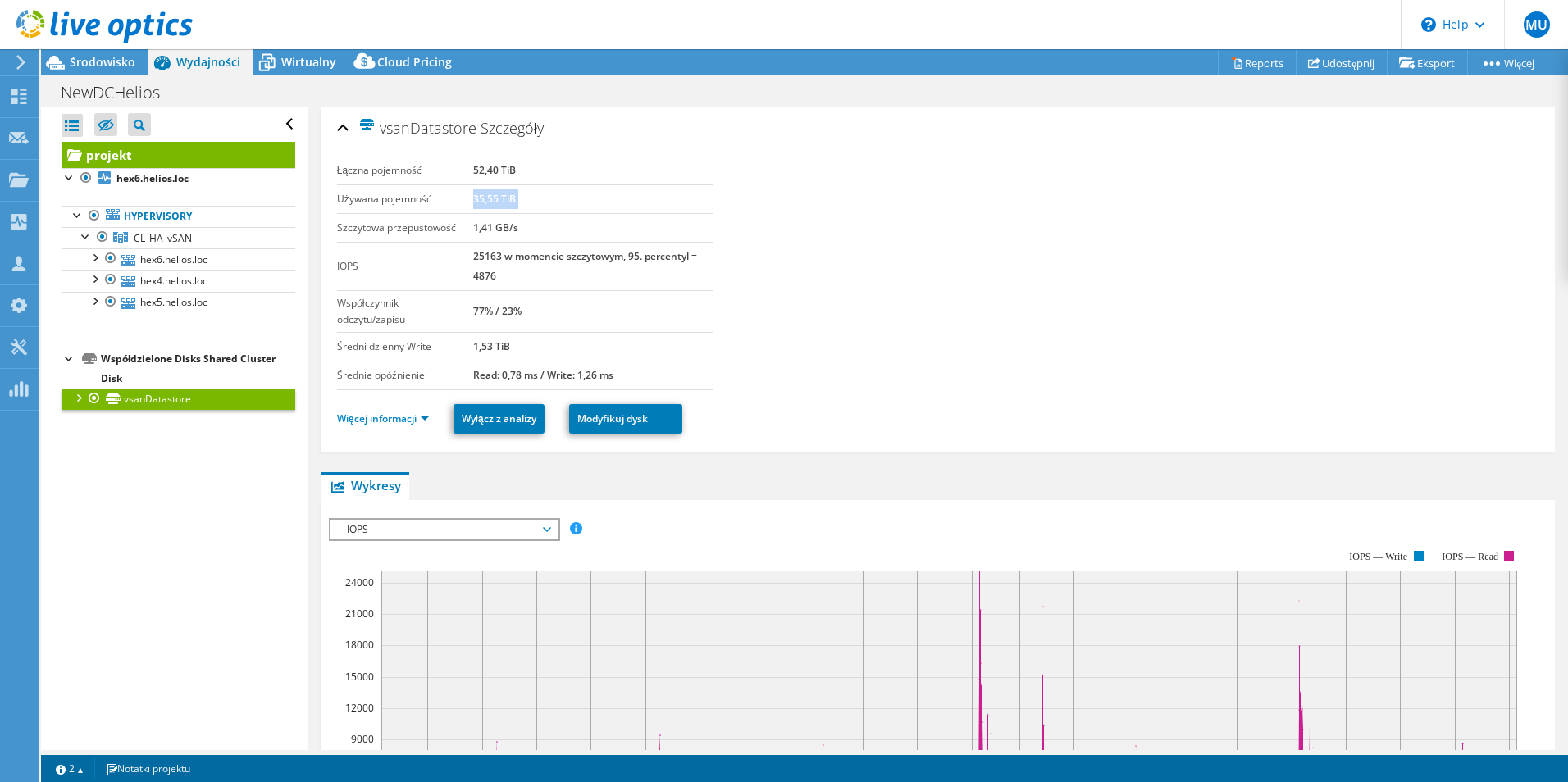
click at [495, 196] on b "35,55 TiB" at bounding box center [494, 198] width 43 height 14
drag, startPoint x: 495, startPoint y: 196, endPoint x: 488, endPoint y: 172, distance: 25.0
click at [488, 172] on b "52,40 TiB" at bounding box center [494, 170] width 43 height 14
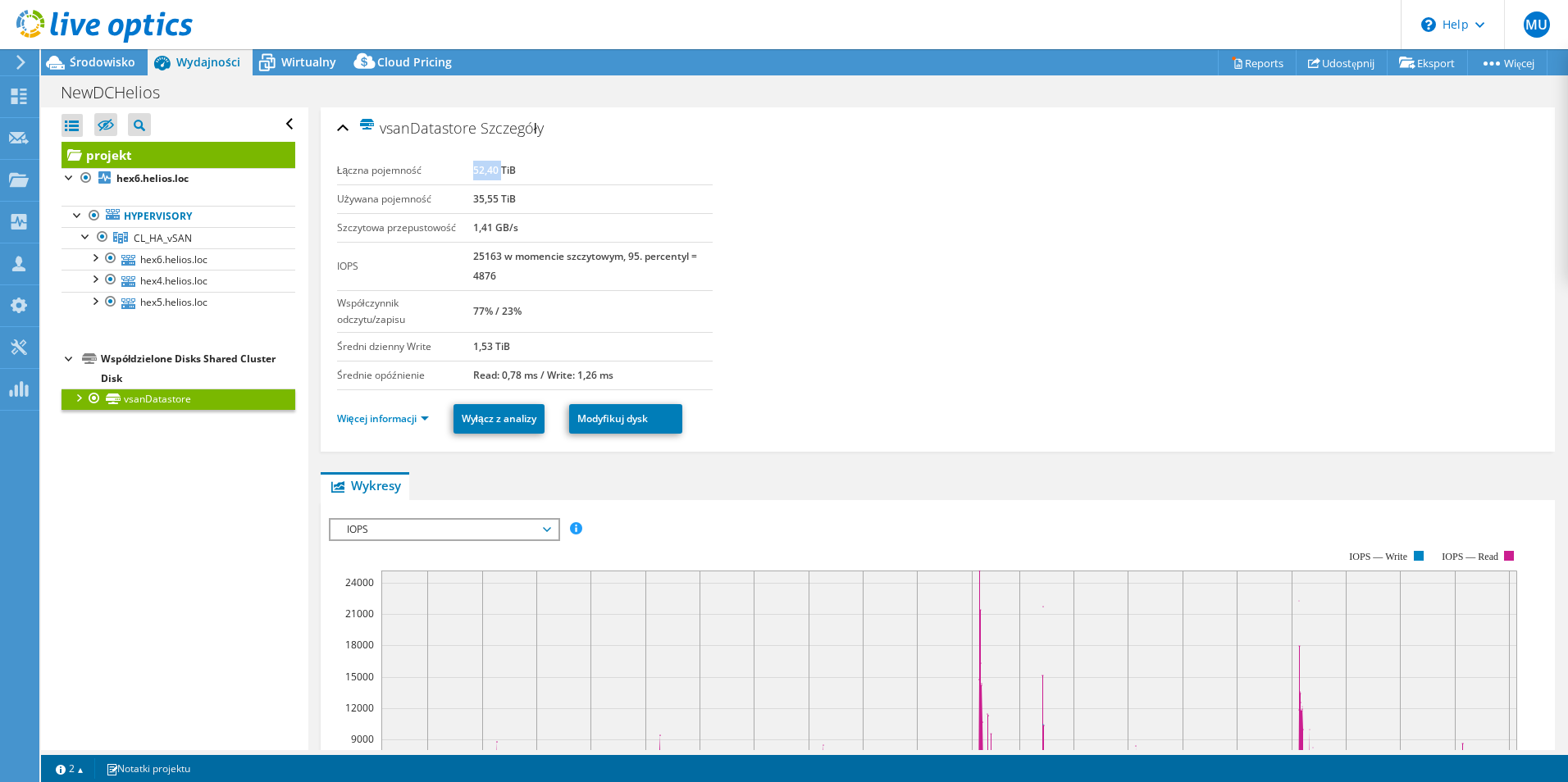
click at [488, 172] on b "52,40 TiB" at bounding box center [494, 170] width 43 height 14
click at [294, 54] on span "Wirtualny" at bounding box center [308, 62] width 55 height 15
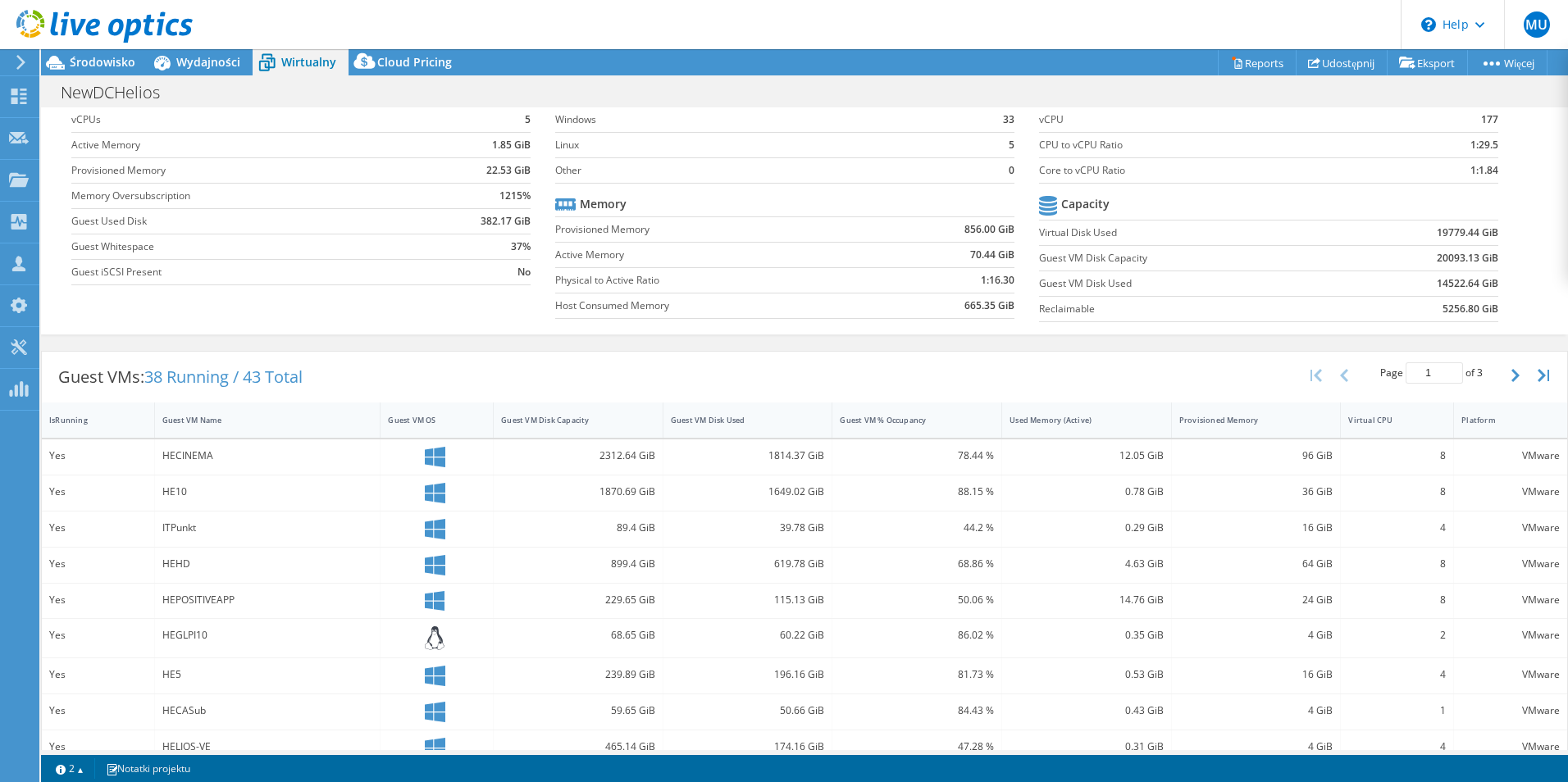
scroll to position [82, 0]
click at [1234, 64] on icon at bounding box center [1238, 64] width 8 height 9
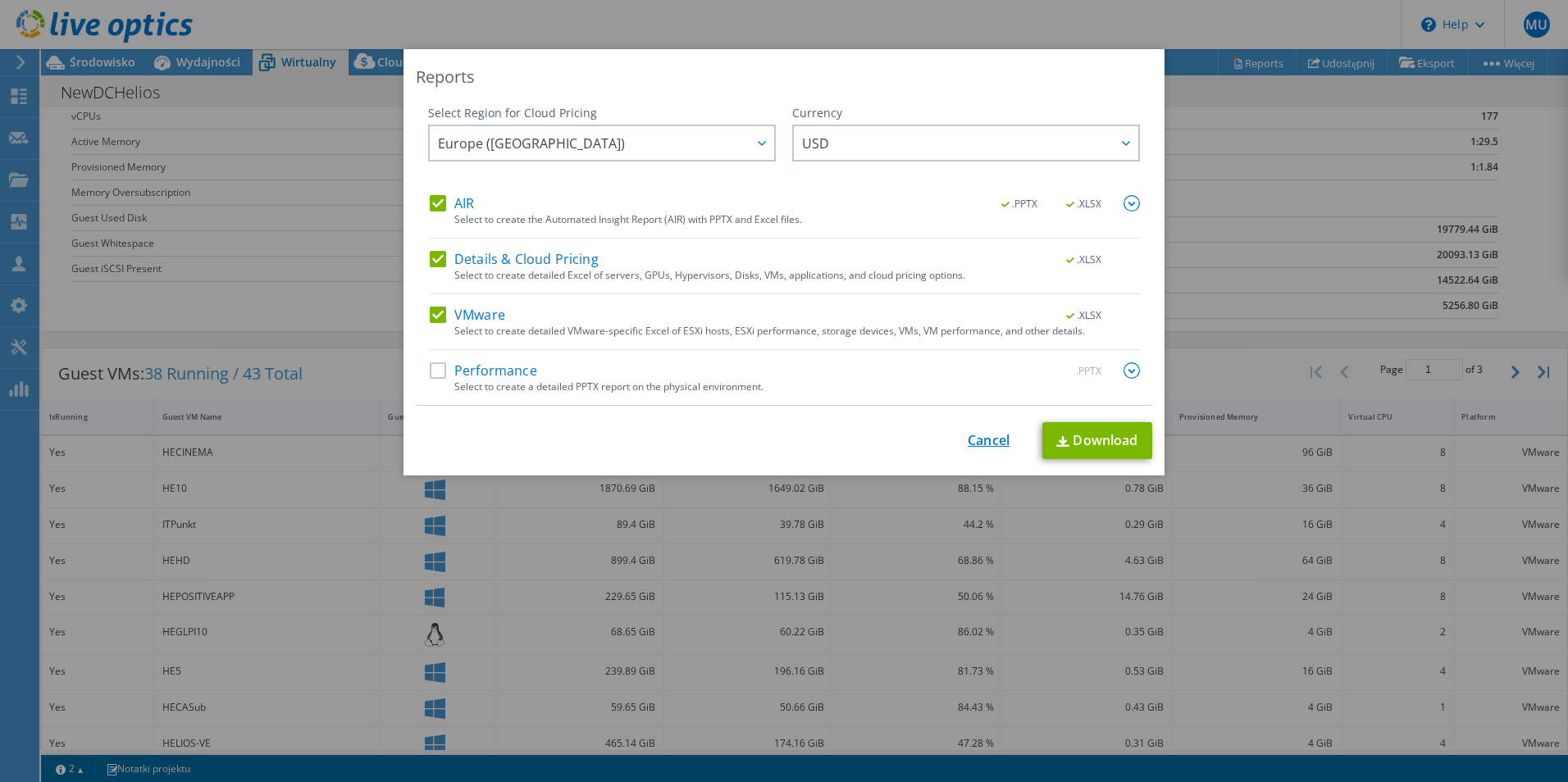
click at [974, 435] on link "Cancel" at bounding box center [988, 440] width 42 height 15
